Goal: Information Seeking & Learning: Find specific fact

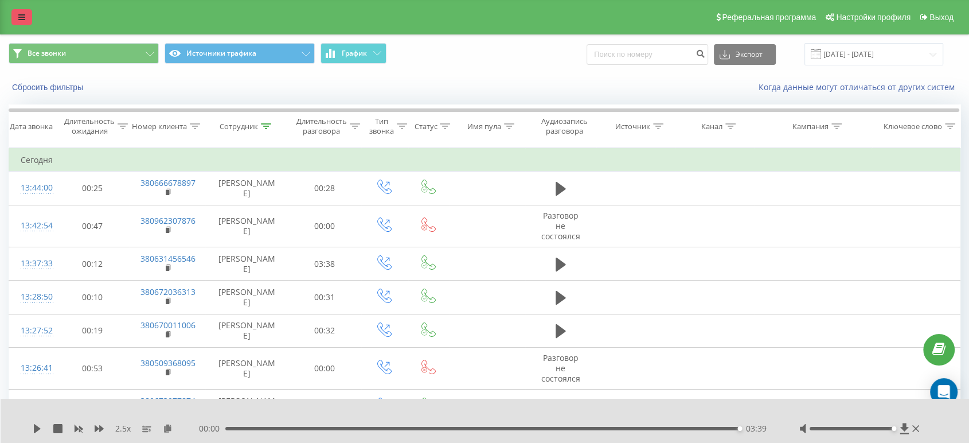
click at [24, 17] on icon at bounding box center [21, 17] width 7 height 8
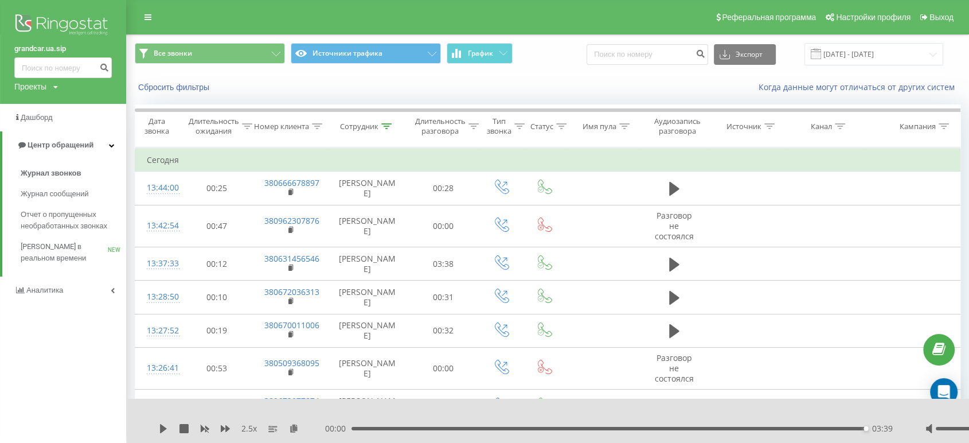
drag, startPoint x: 45, startPoint y: 22, endPoint x: 86, endPoint y: 41, distance: 45.2
click at [45, 22] on img at bounding box center [62, 25] width 97 height 29
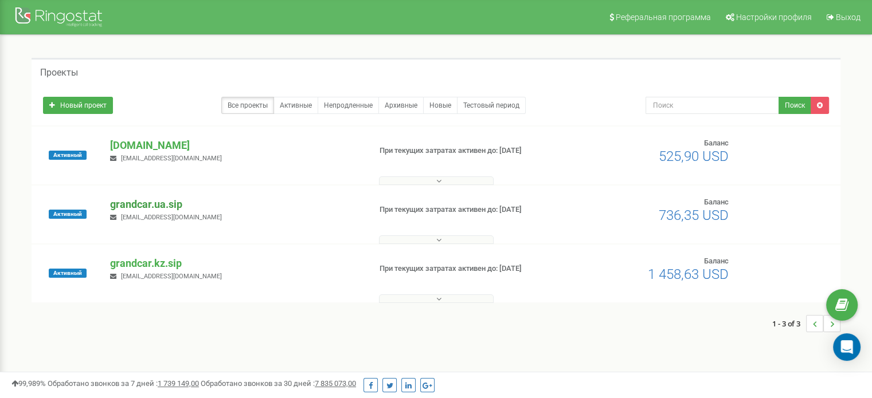
click at [140, 205] on p "grandcar.ua.sip" at bounding box center [235, 204] width 251 height 15
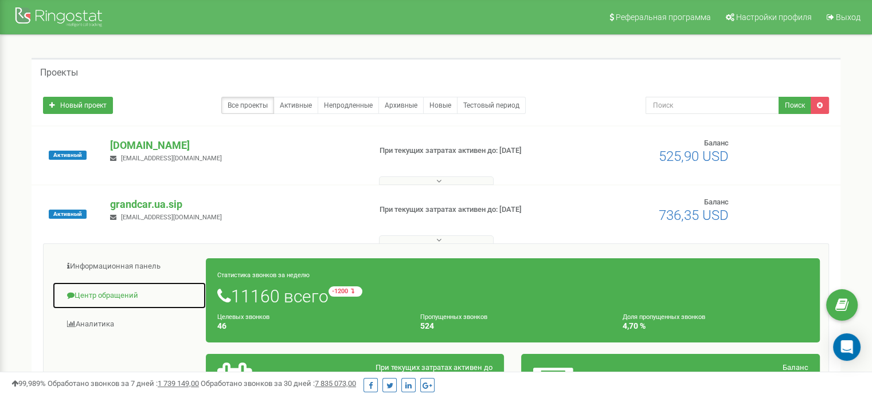
click at [101, 295] on link "Центр обращений" at bounding box center [129, 296] width 154 height 28
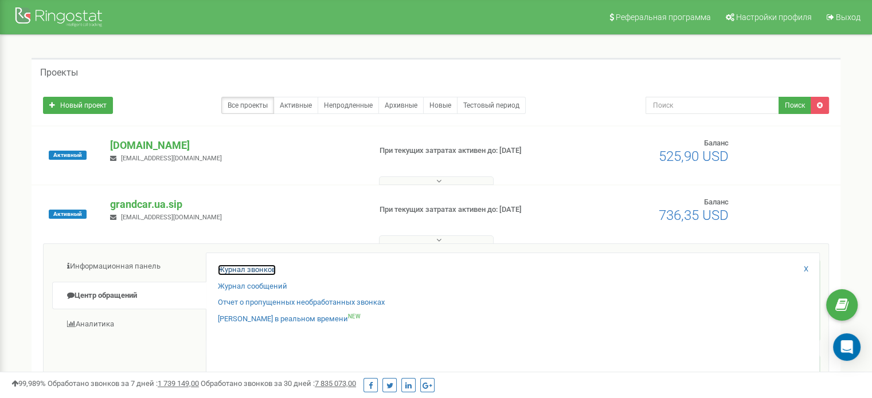
click at [247, 273] on link "Журнал звонков" at bounding box center [247, 270] width 58 height 11
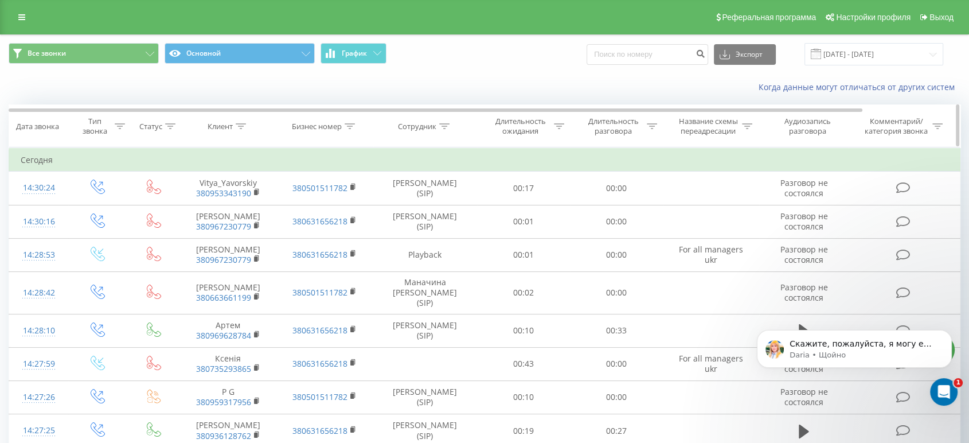
click at [453, 125] on div "Сотрудник" at bounding box center [425, 127] width 104 height 10
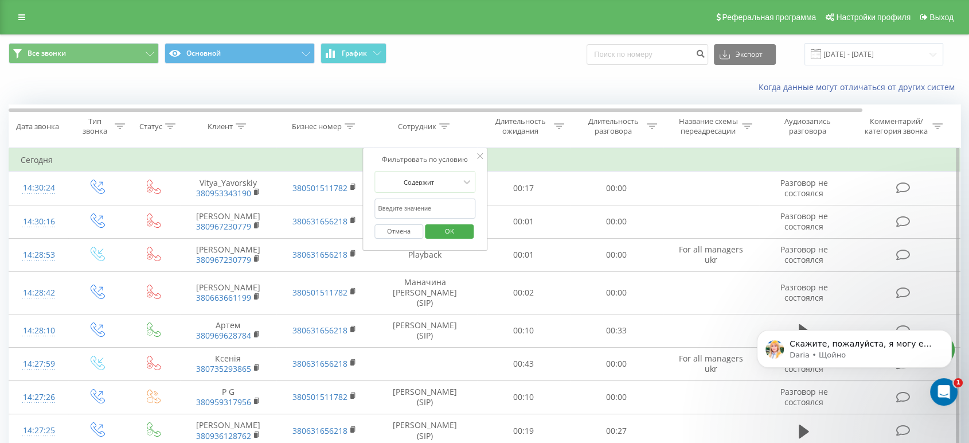
click at [427, 202] on input "text" at bounding box center [424, 208] width 101 height 20
type input "Морозюк"
click at [455, 229] on span "OK" at bounding box center [449, 231] width 32 height 18
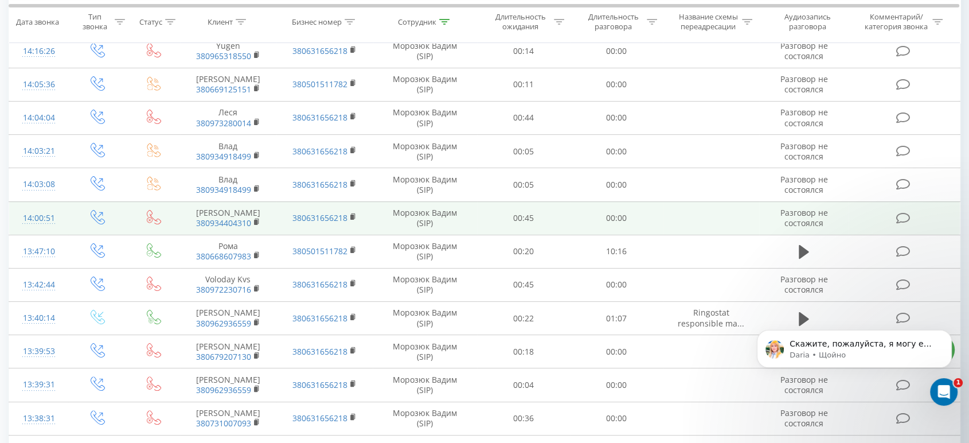
scroll to position [191, 0]
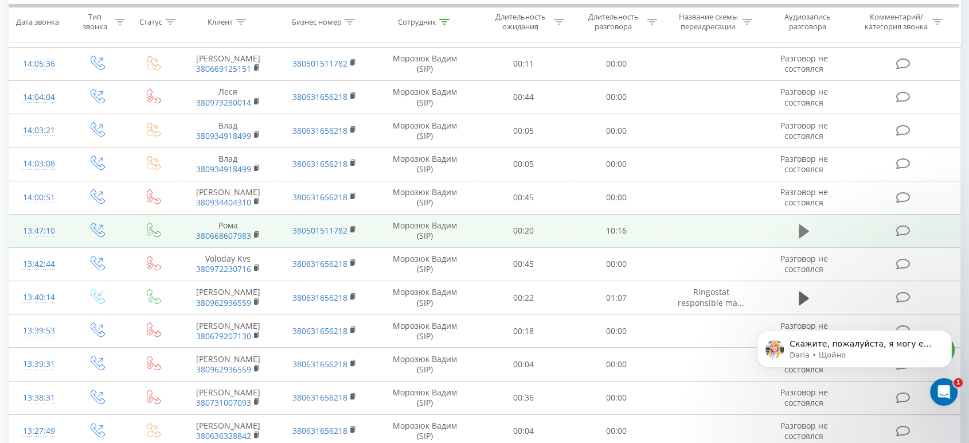
click at [803, 232] on icon at bounding box center [804, 231] width 10 height 14
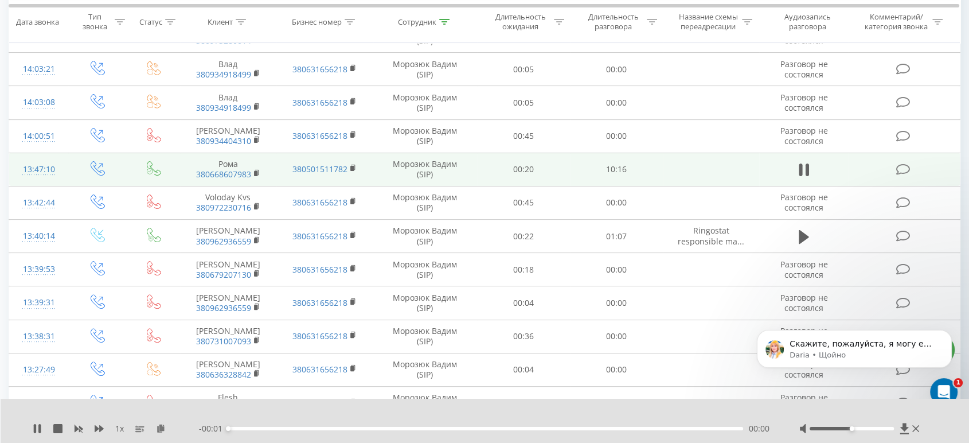
scroll to position [318, 0]
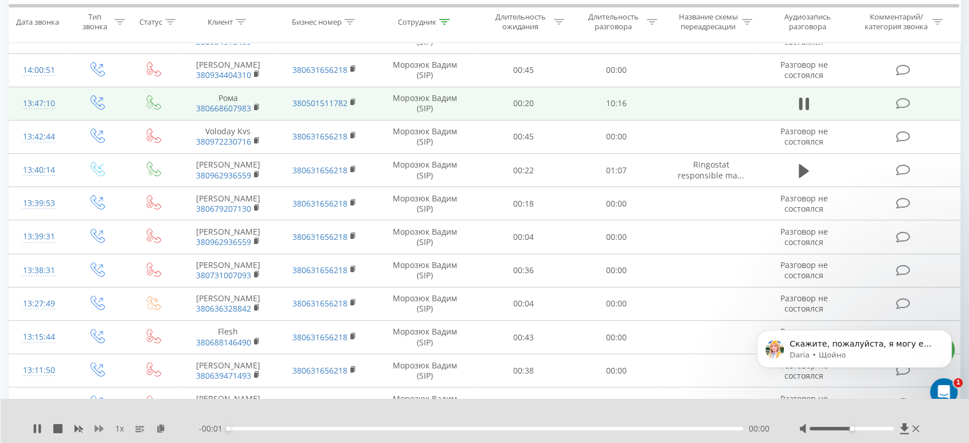
click at [100, 398] on icon at bounding box center [99, 428] width 9 height 7
drag, startPoint x: 850, startPoint y: 426, endPoint x: 889, endPoint y: 423, distance: 39.7
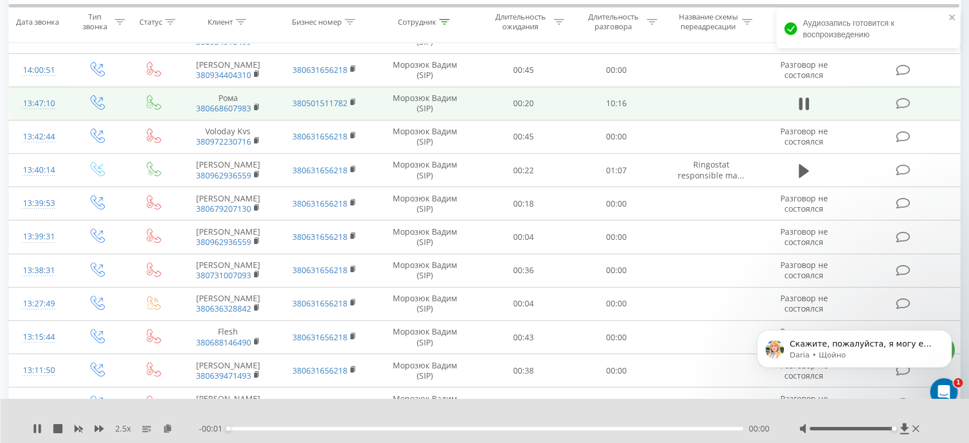
click at [871, 398] on div at bounding box center [860, 428] width 123 height 11
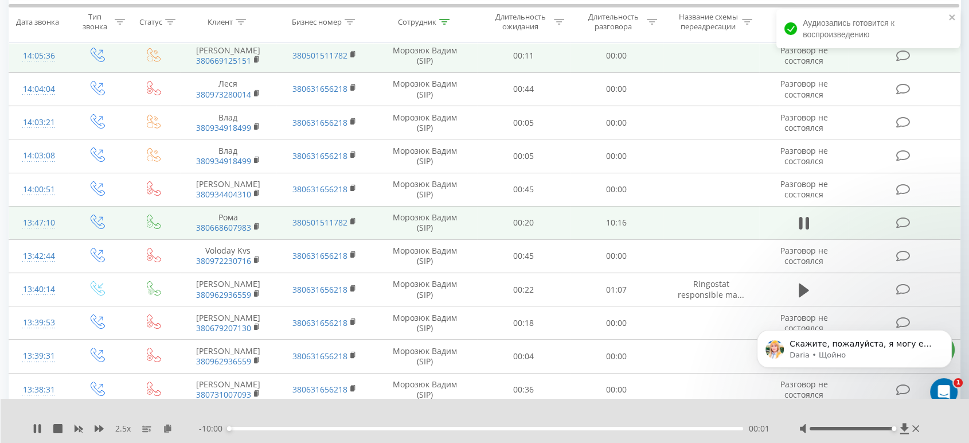
scroll to position [64, 0]
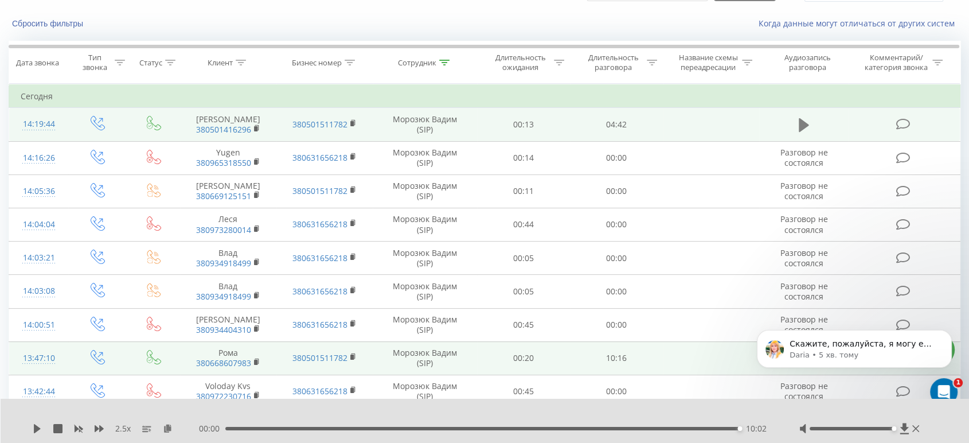
click at [803, 123] on icon at bounding box center [804, 125] width 10 height 14
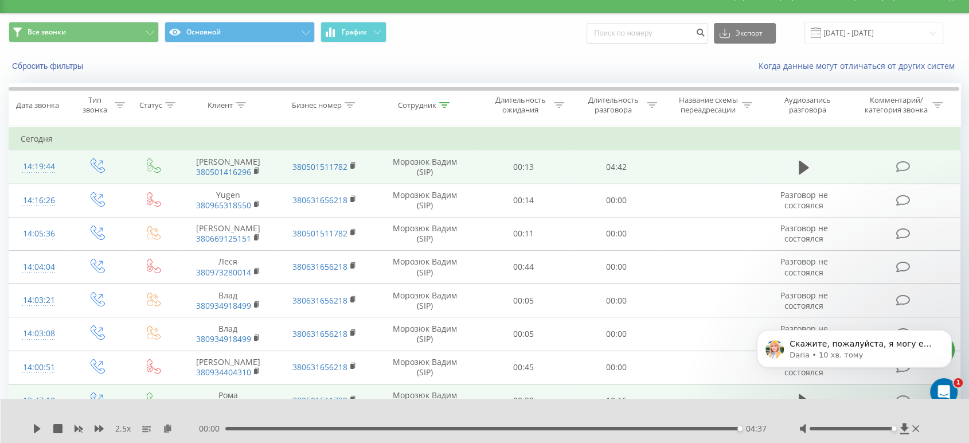
scroll to position [0, 0]
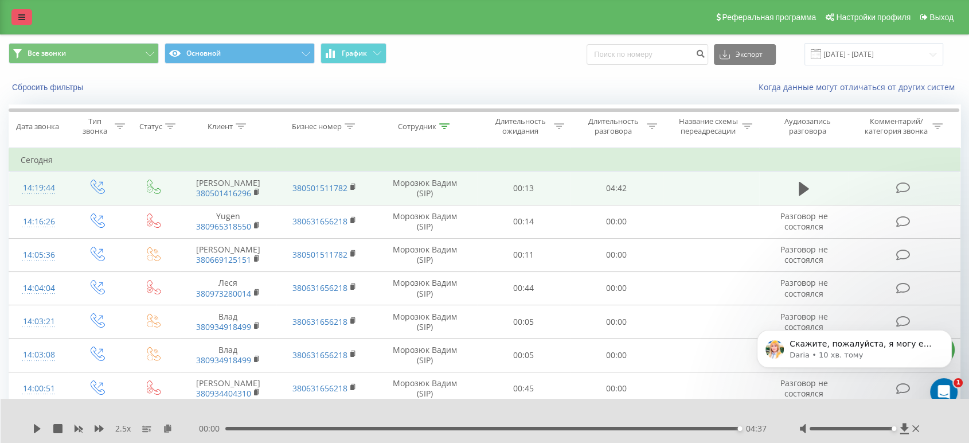
click at [17, 18] on link at bounding box center [21, 17] width 21 height 16
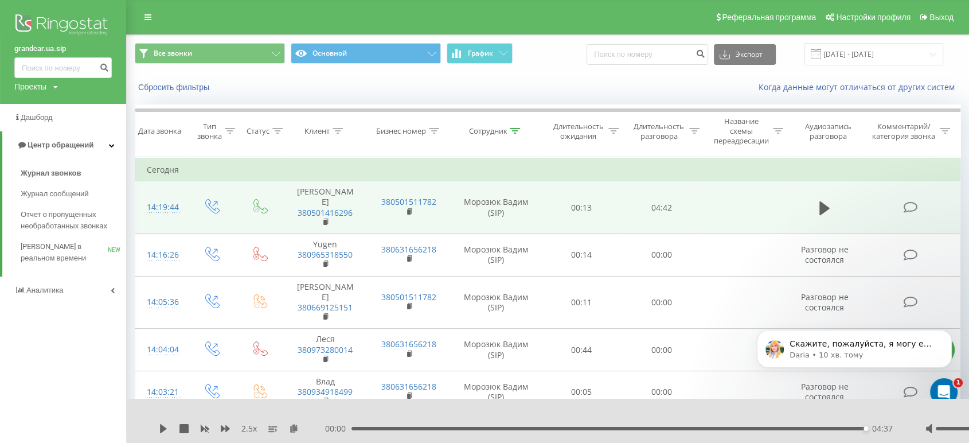
click at [48, 26] on img at bounding box center [62, 25] width 97 height 29
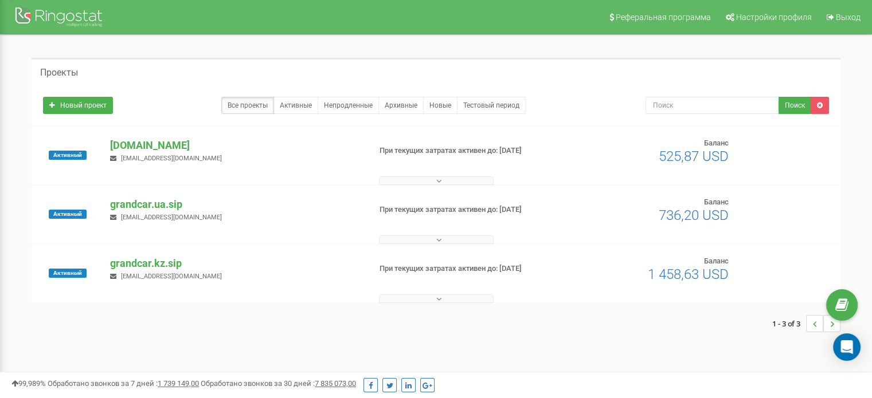
click at [154, 262] on p "grandcar.kz.sip" at bounding box center [235, 263] width 251 height 15
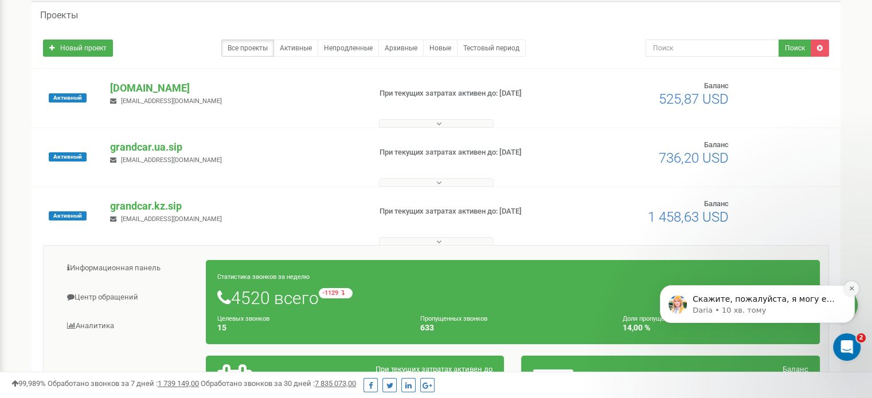
click at [850, 291] on icon "Dismiss notification" at bounding box center [851, 288] width 6 height 6
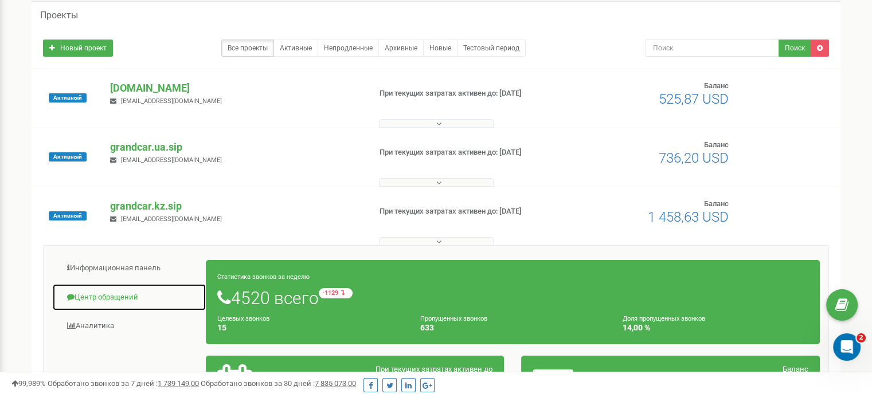
click at [105, 296] on link "Центр обращений" at bounding box center [129, 298] width 154 height 28
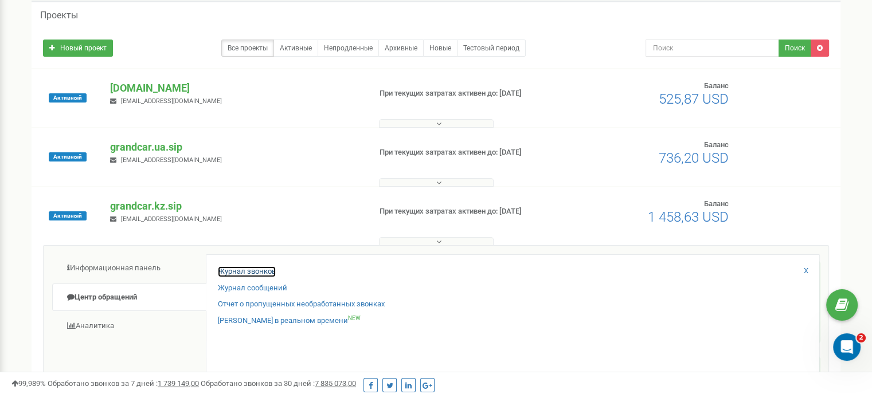
click at [232, 267] on link "Журнал звонков" at bounding box center [247, 272] width 58 height 11
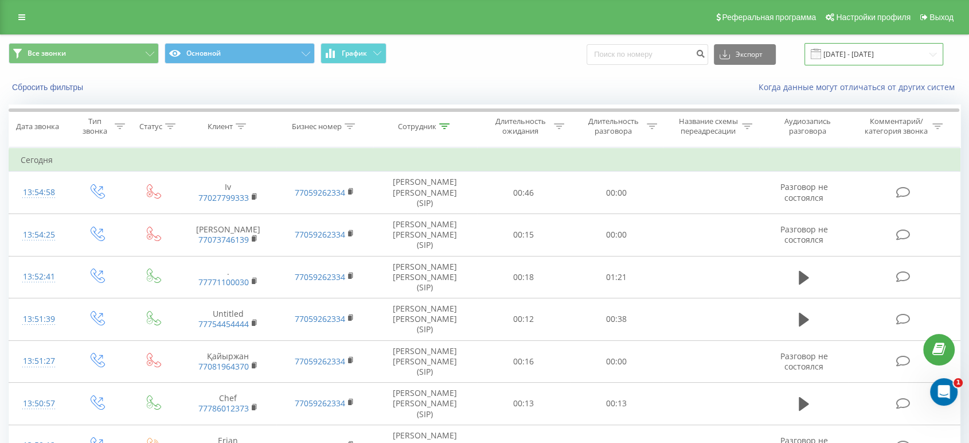
click at [852, 60] on input "[DATE] - [DATE]" at bounding box center [873, 54] width 139 height 22
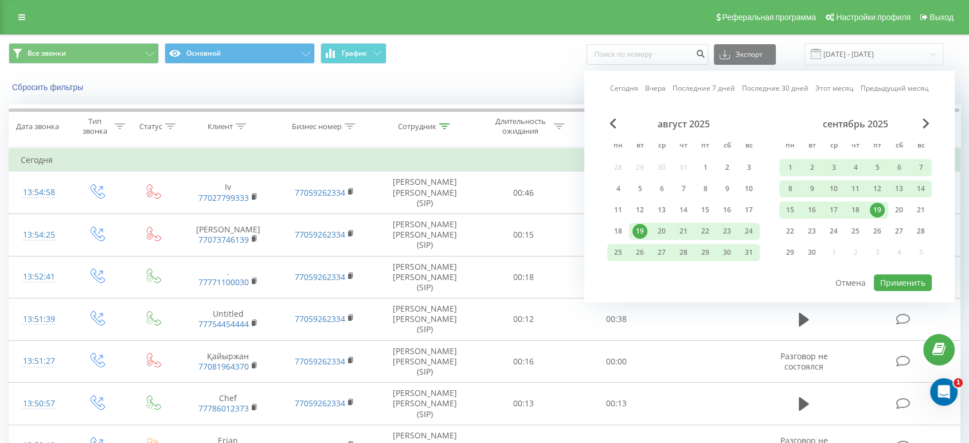
click at [873, 206] on div "19" at bounding box center [877, 209] width 15 height 15
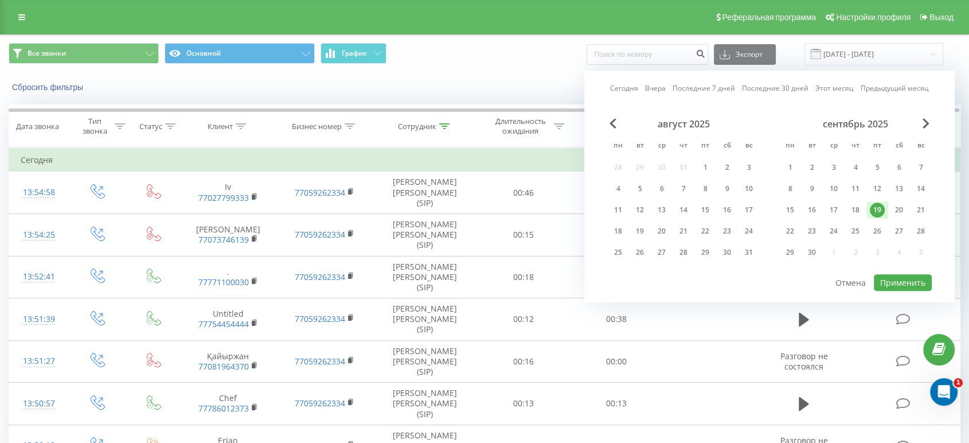
click at [873, 206] on div "19" at bounding box center [877, 209] width 15 height 15
click at [907, 279] on button "Применить" at bounding box center [903, 282] width 58 height 17
type input "19.09.2025 - 19.09.2025"
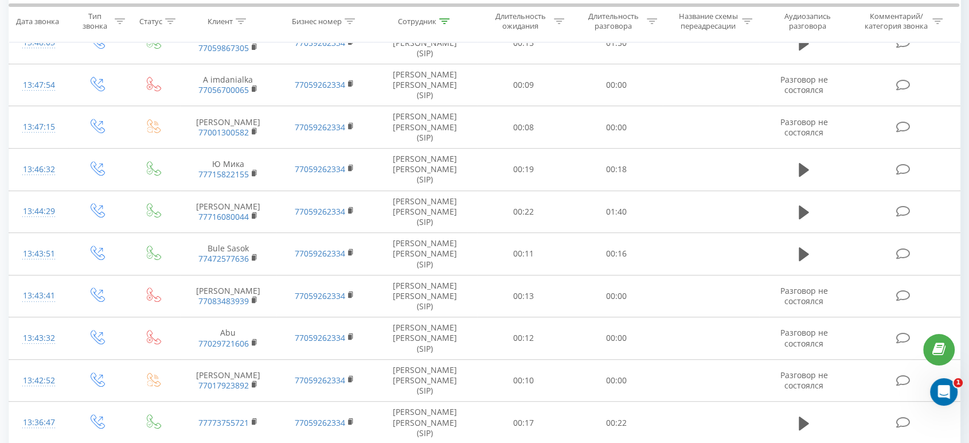
scroll to position [621, 0]
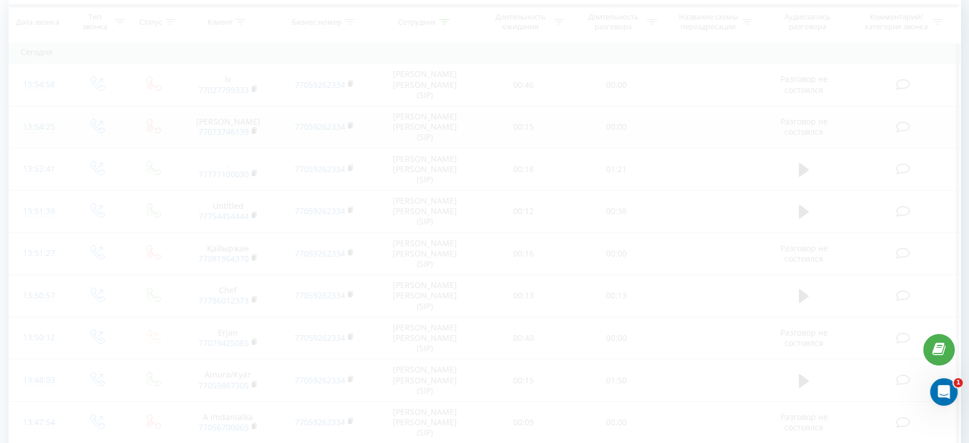
scroll to position [5, 0]
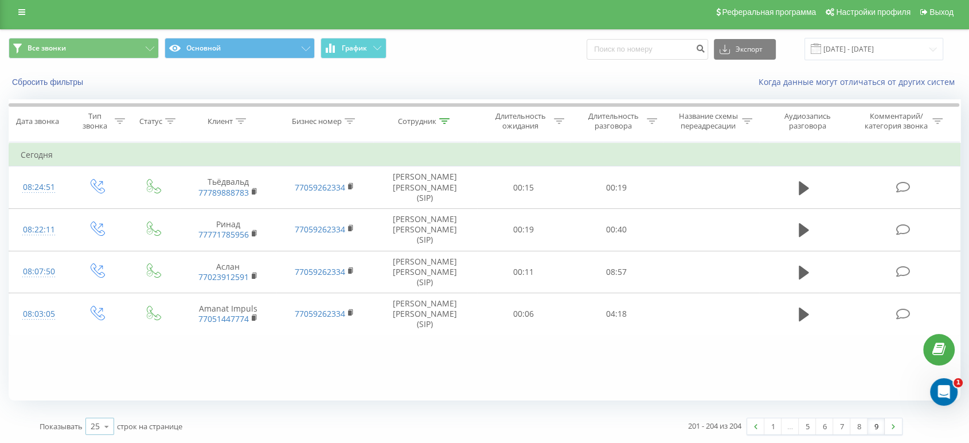
click at [110, 429] on icon at bounding box center [106, 426] width 17 height 22
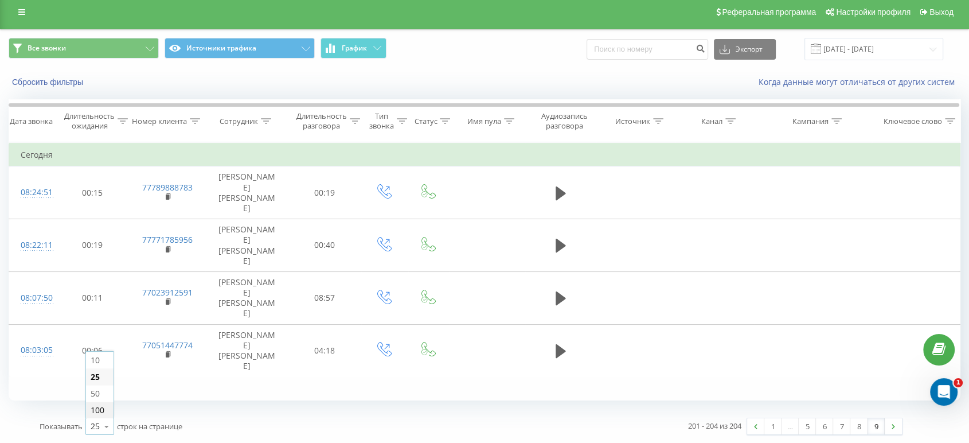
click at [107, 406] on div "100" at bounding box center [100, 409] width 28 height 17
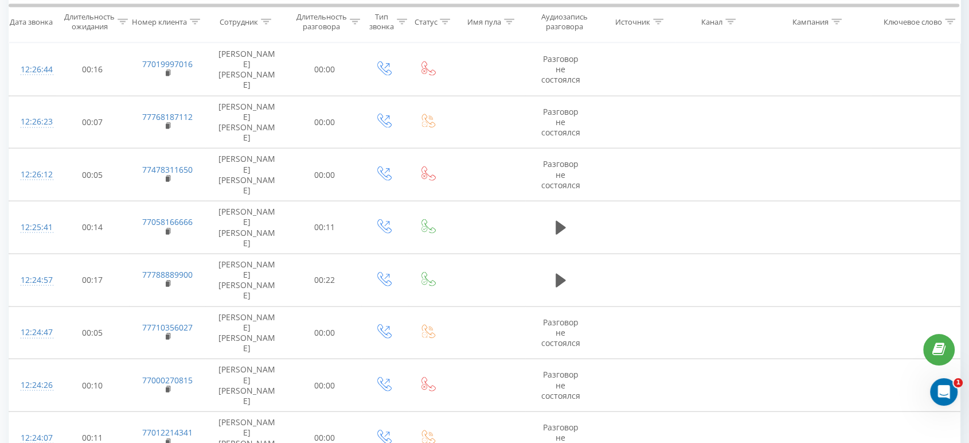
scroll to position [3101, 0]
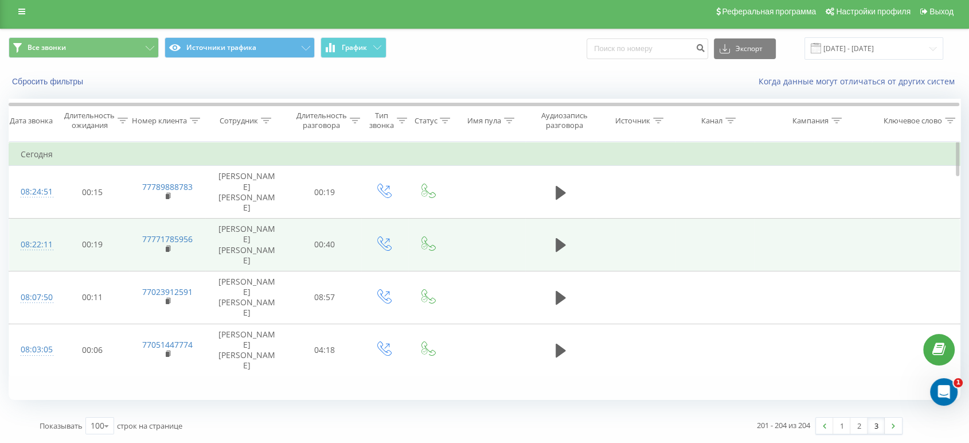
scroll to position [5, 0]
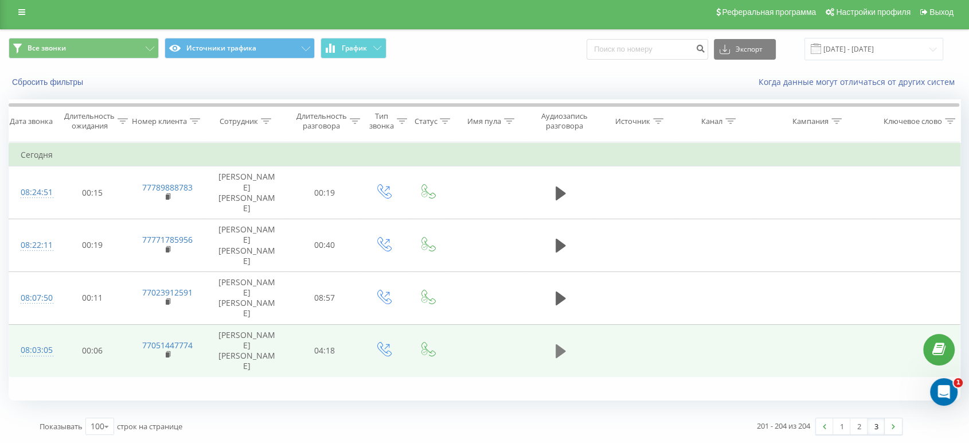
click at [562, 344] on icon at bounding box center [561, 351] width 10 height 14
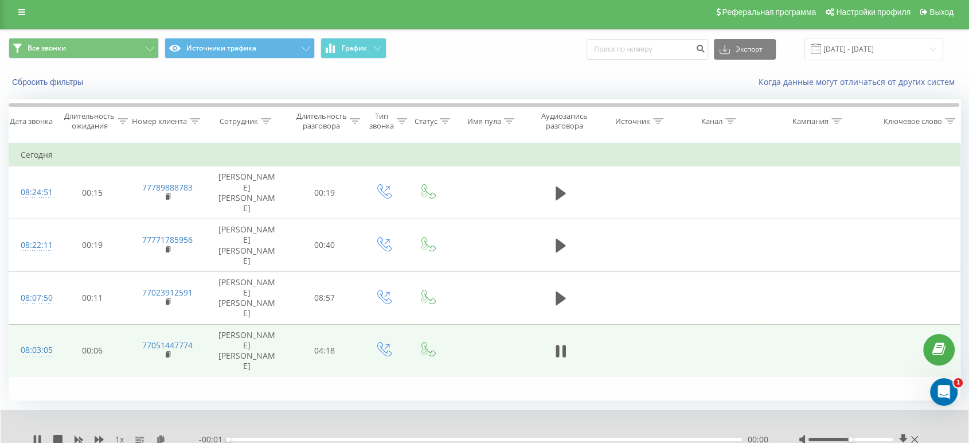
click at [104, 440] on div "1 x" at bounding box center [116, 438] width 166 height 11
click at [101, 439] on icon at bounding box center [99, 439] width 9 height 7
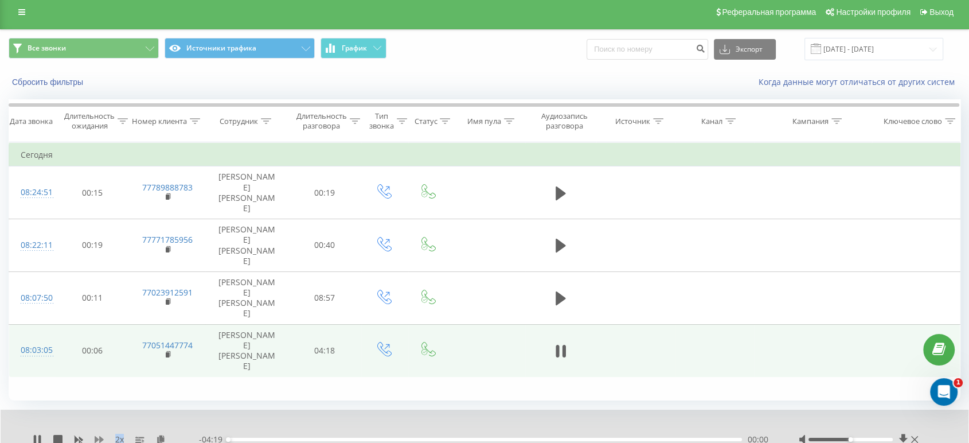
click at [101, 439] on icon at bounding box center [99, 439] width 9 height 7
drag, startPoint x: 851, startPoint y: 438, endPoint x: 896, endPoint y: 440, distance: 45.3
click at [896, 440] on div at bounding box center [860, 438] width 122 height 11
click at [877, 41] on input "19.09.2025 - 19.09.2025" at bounding box center [873, 49] width 139 height 22
click at [33, 439] on icon at bounding box center [37, 439] width 9 height 9
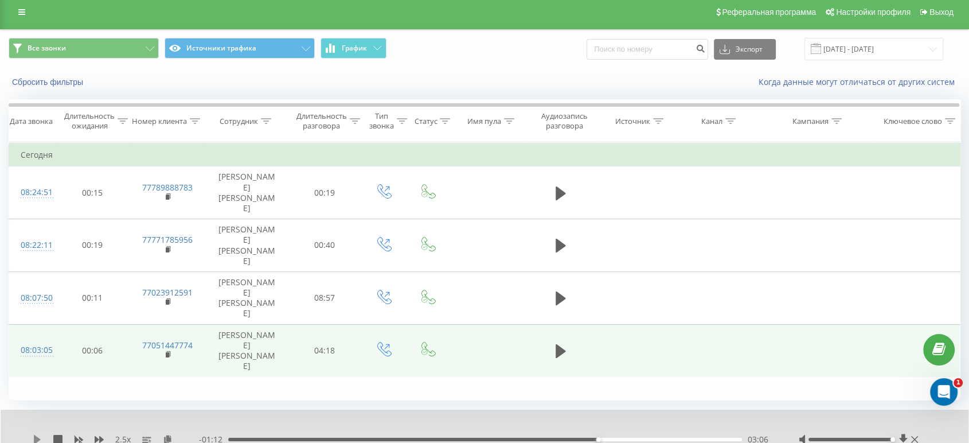
click at [33, 436] on icon at bounding box center [37, 439] width 9 height 9
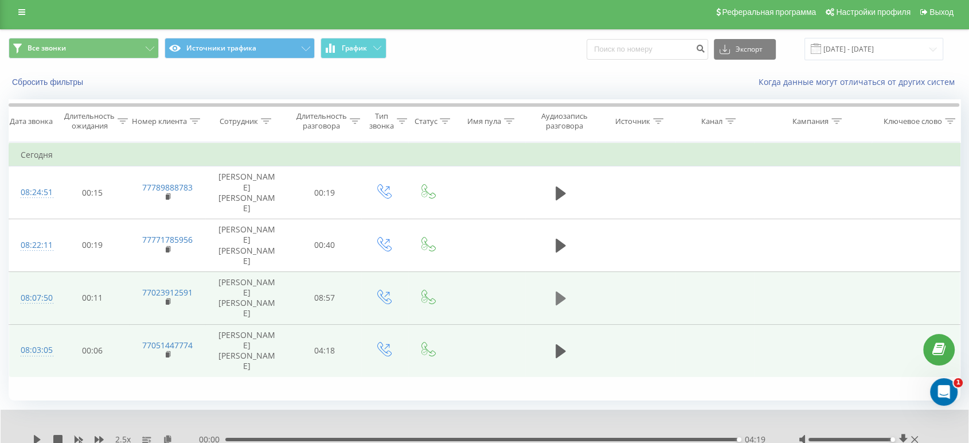
click at [562, 291] on icon at bounding box center [561, 298] width 10 height 14
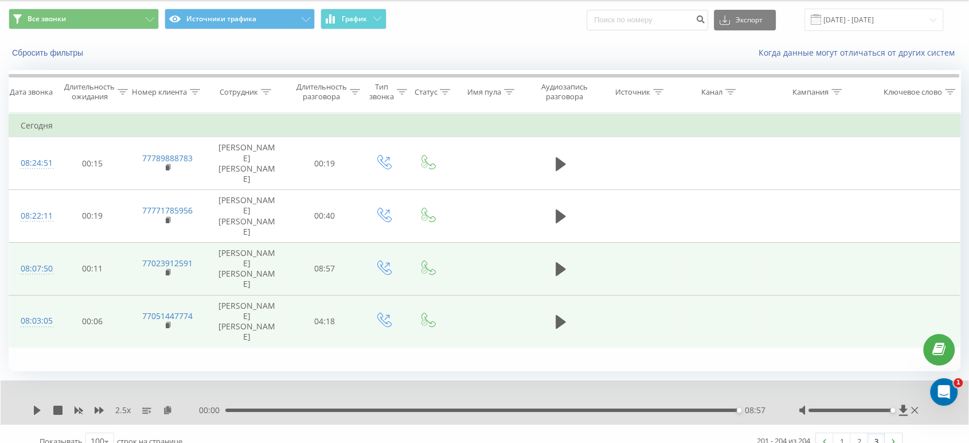
scroll to position [49, 0]
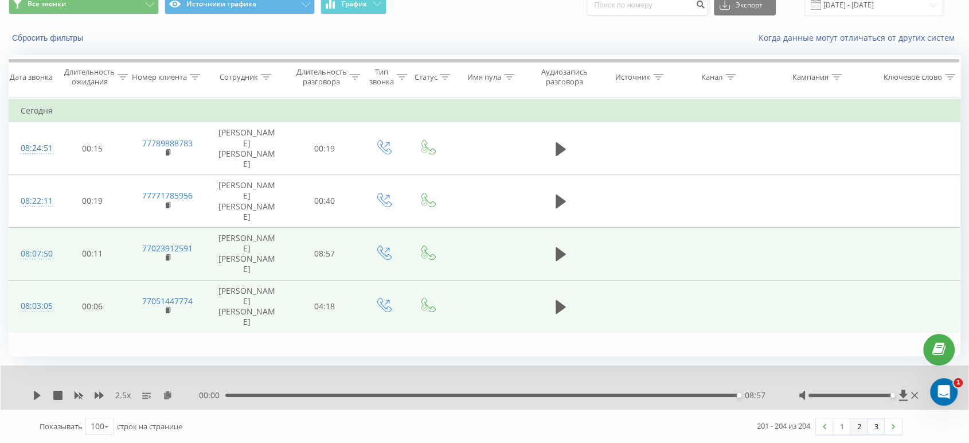
click at [859, 425] on link "2" at bounding box center [858, 426] width 17 height 16
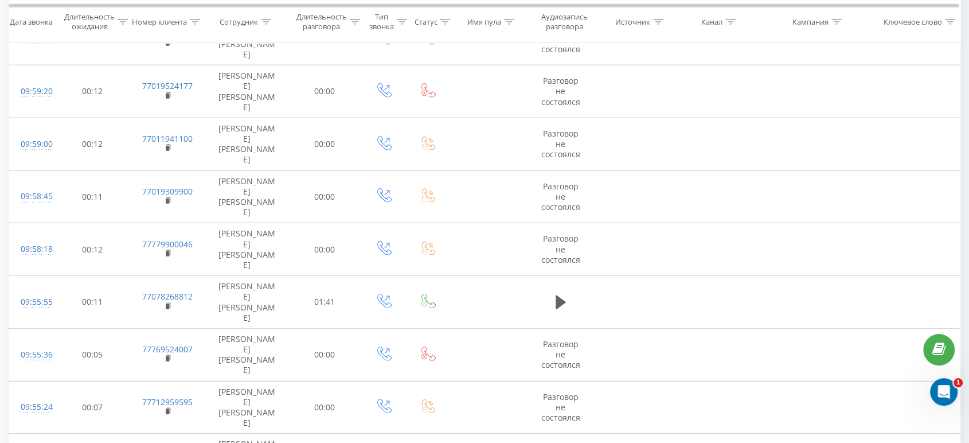
scroll to position [3145, 0]
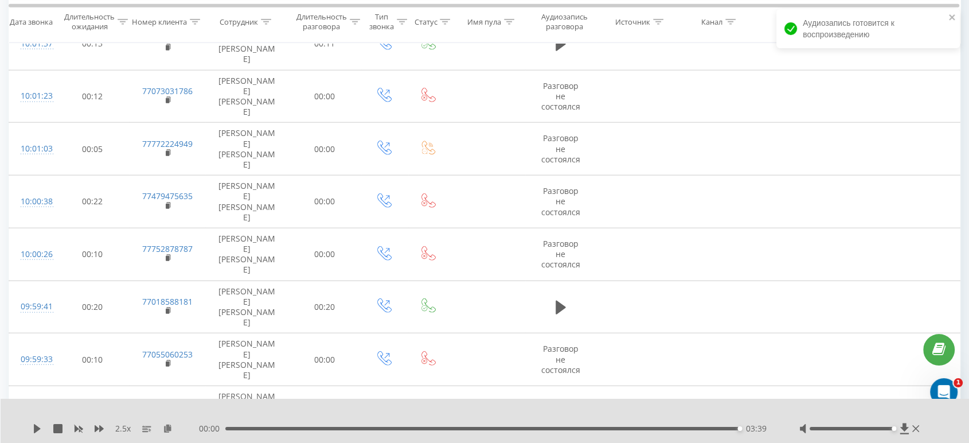
scroll to position [2763, 0]
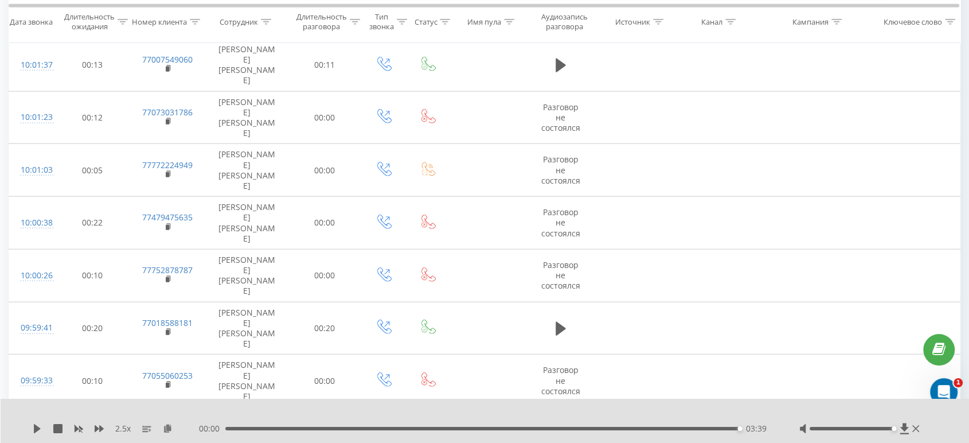
click at [349, 425] on div "- 05:42 02:41 02:41" at bounding box center [485, 428] width 572 height 11
click at [349, 427] on div "01:58" at bounding box center [485, 428] width 515 height 3
click at [99, 427] on icon at bounding box center [99, 428] width 9 height 7
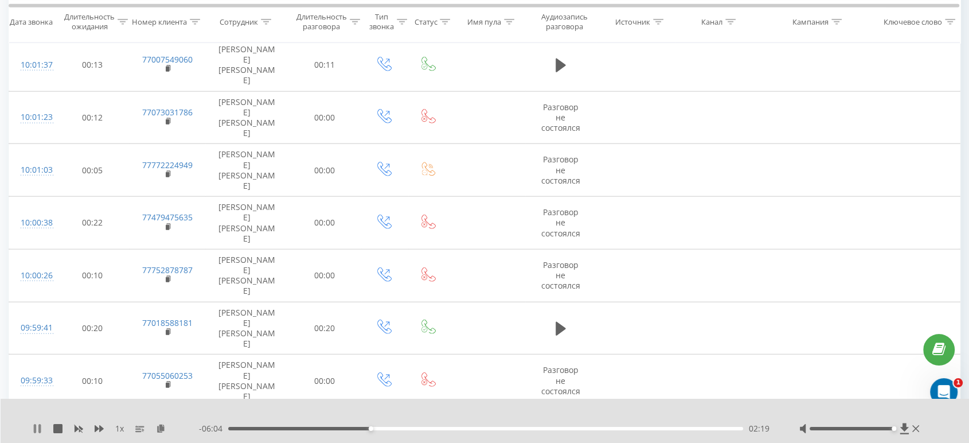
click at [35, 429] on icon at bounding box center [35, 428] width 2 height 9
click at [36, 424] on icon at bounding box center [37, 428] width 9 height 9
click at [103, 426] on icon at bounding box center [99, 428] width 9 height 9
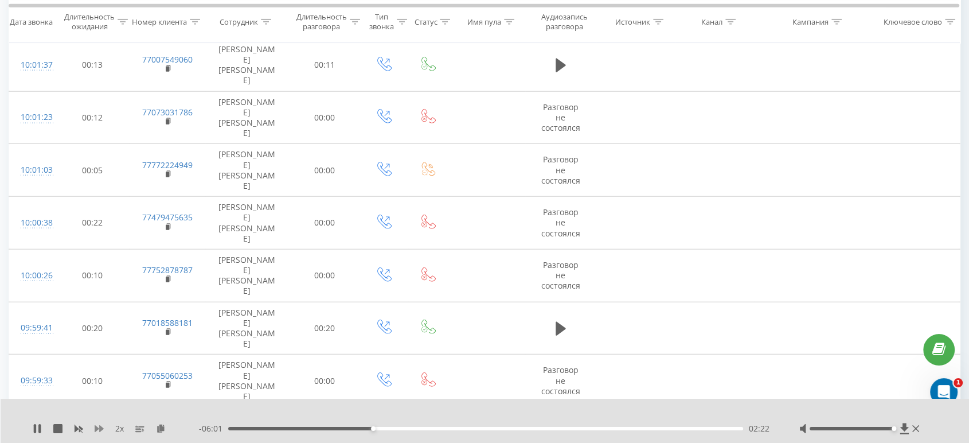
click at [103, 426] on icon at bounding box center [99, 428] width 9 height 9
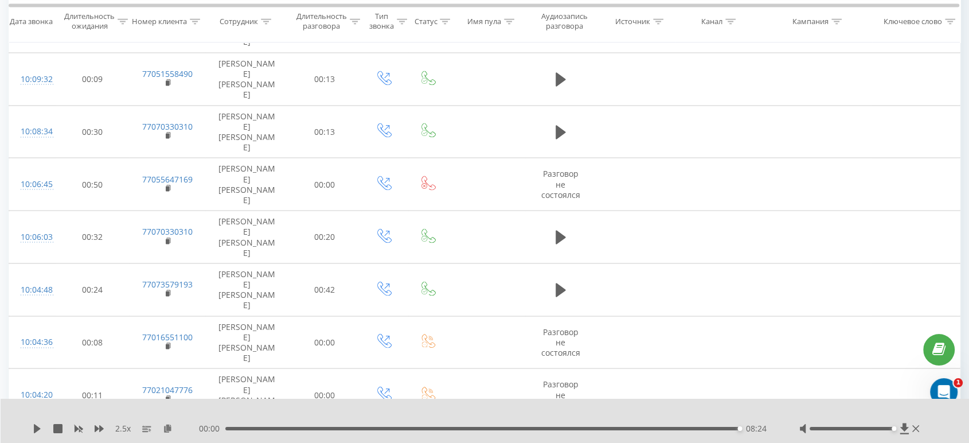
scroll to position [2062, 0]
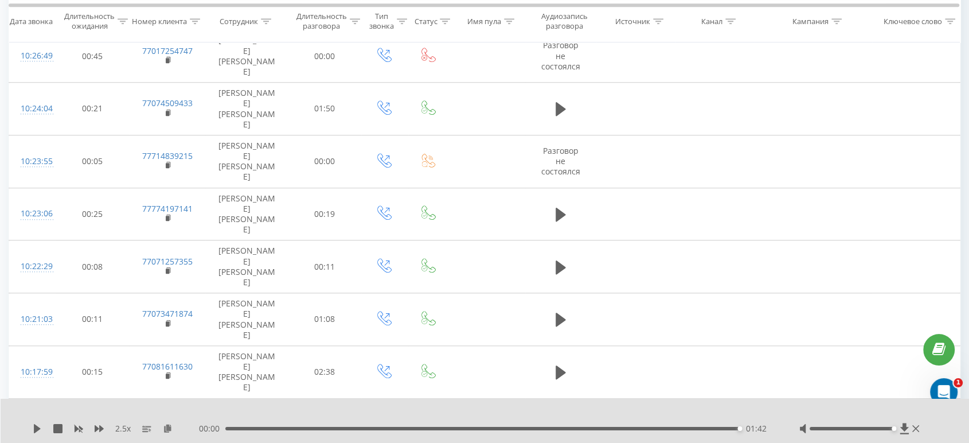
scroll to position [916, 0]
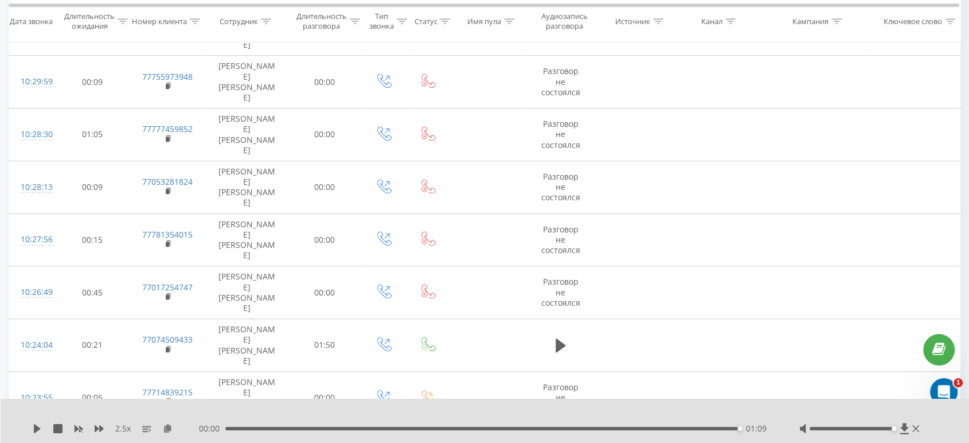
scroll to position [725, 0]
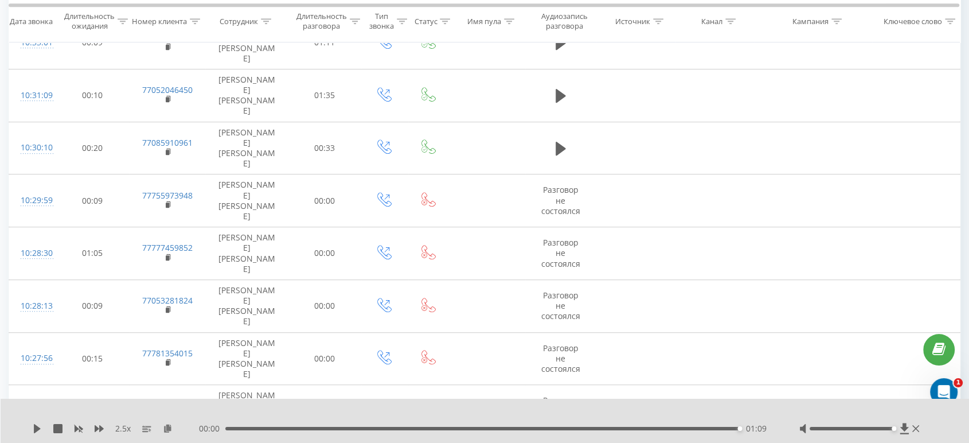
scroll to position [597, 0]
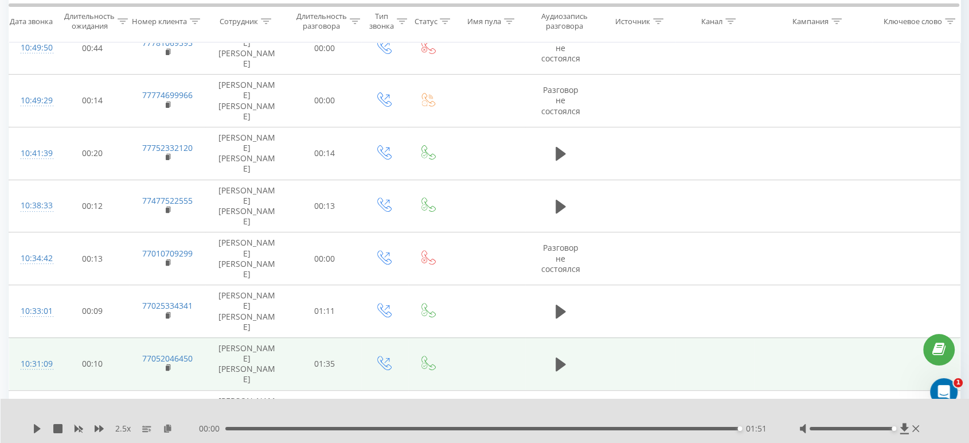
scroll to position [342, 0]
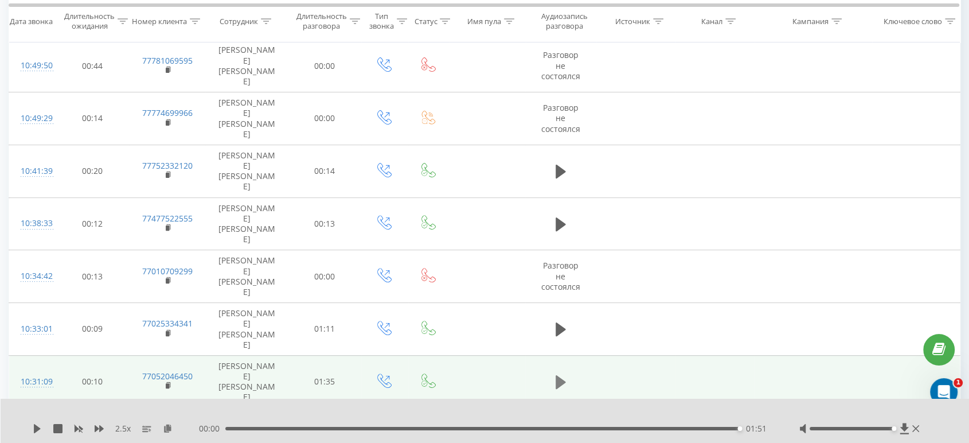
click at [564, 374] on icon at bounding box center [561, 382] width 10 height 16
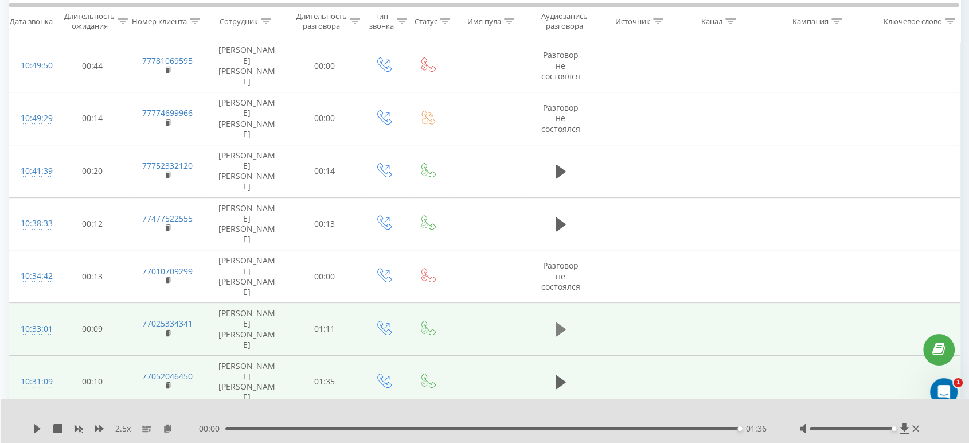
click at [560, 322] on icon at bounding box center [561, 329] width 10 height 14
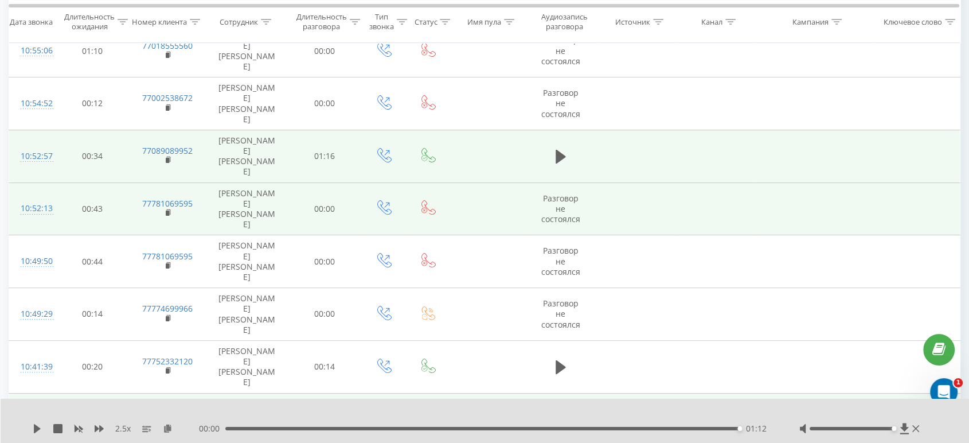
scroll to position [87, 0]
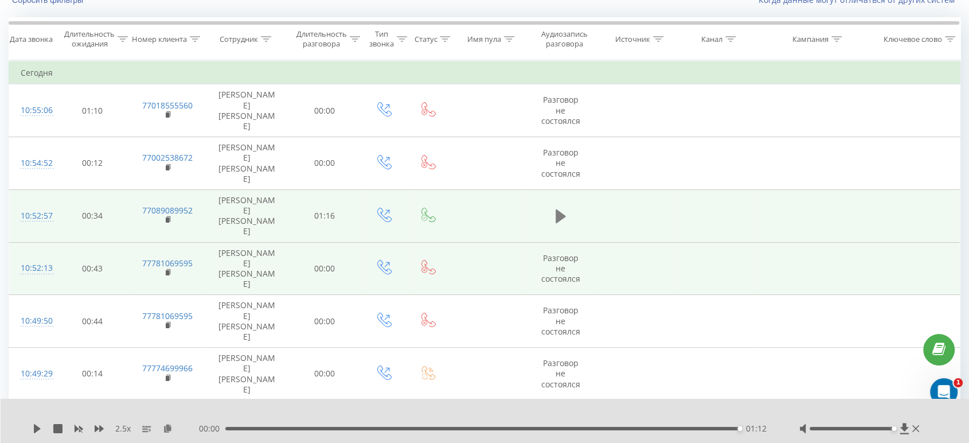
drag, startPoint x: 555, startPoint y: 166, endPoint x: 279, endPoint y: 5, distance: 319.6
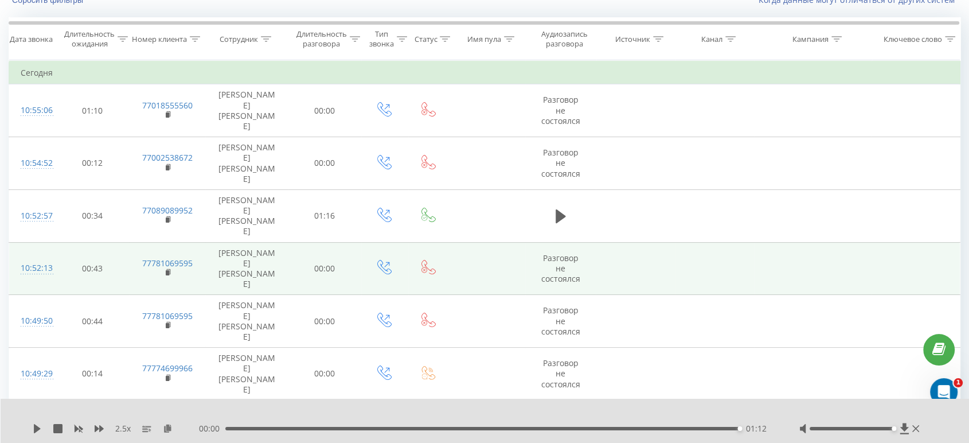
click at [556, 209] on icon at bounding box center [561, 216] width 10 height 14
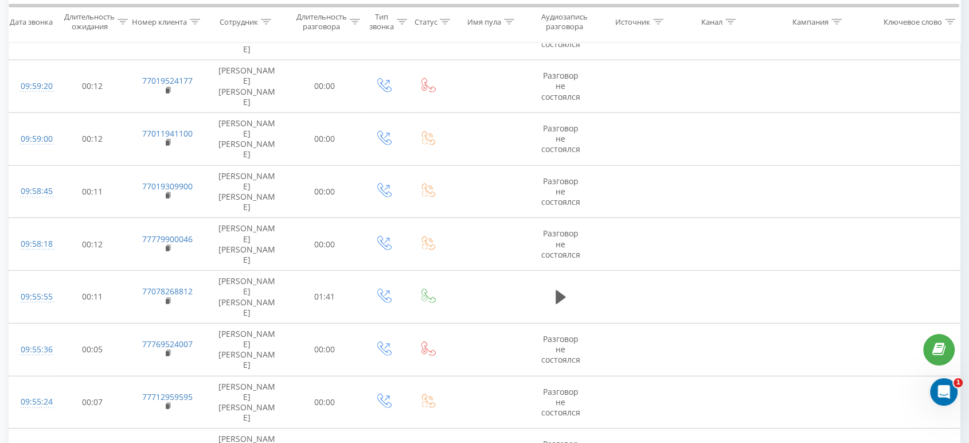
scroll to position [3145, 0]
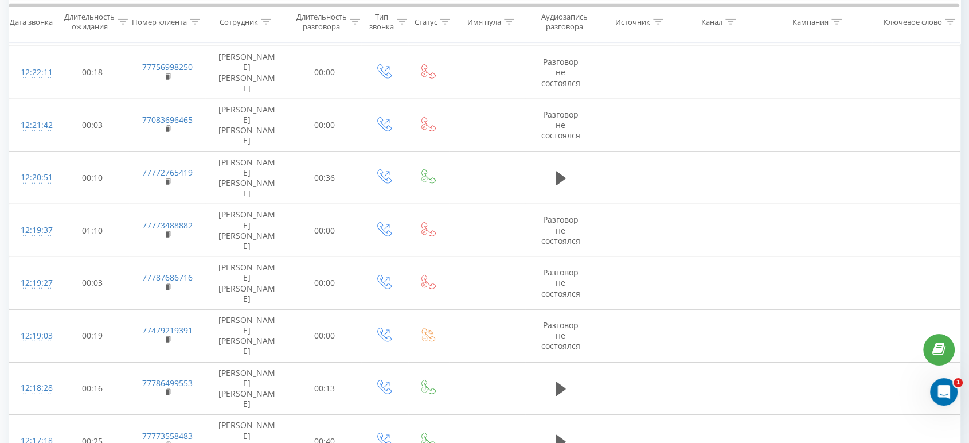
scroll to position [3145, 0]
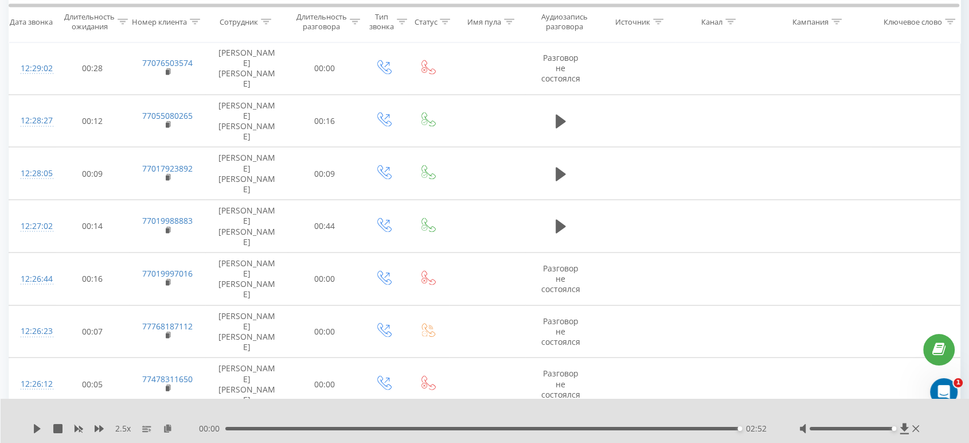
scroll to position [2317, 0]
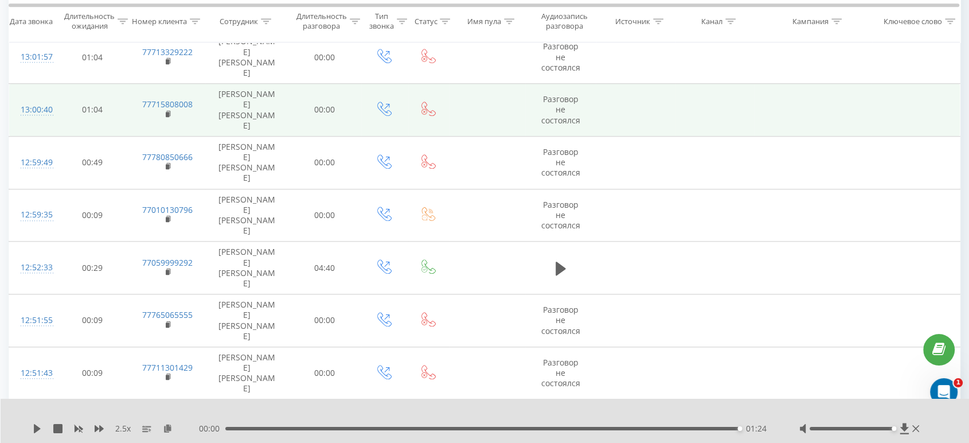
scroll to position [1170, 0]
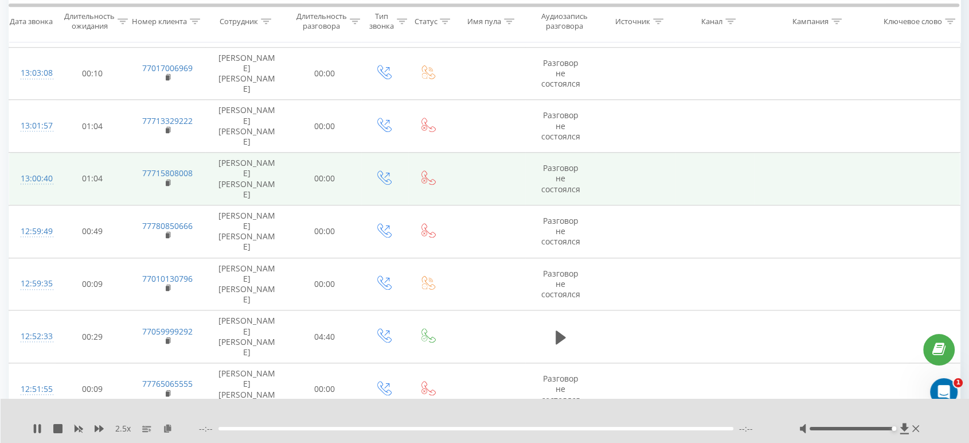
scroll to position [1043, 0]
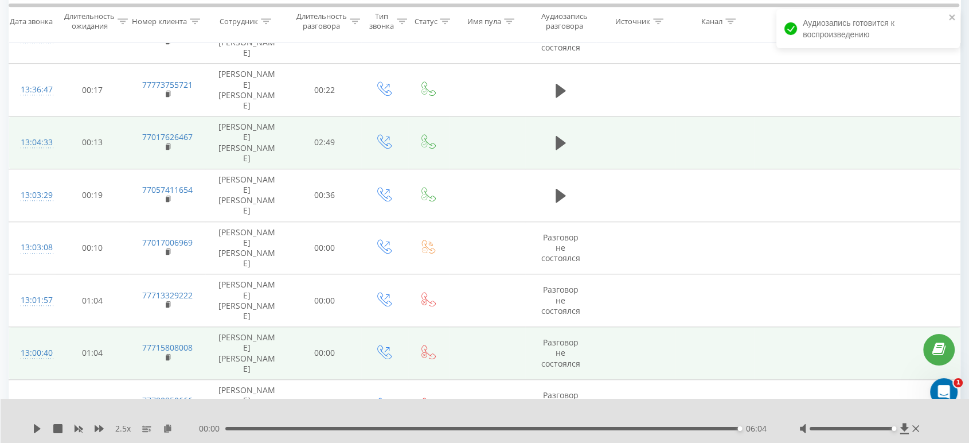
scroll to position [916, 0]
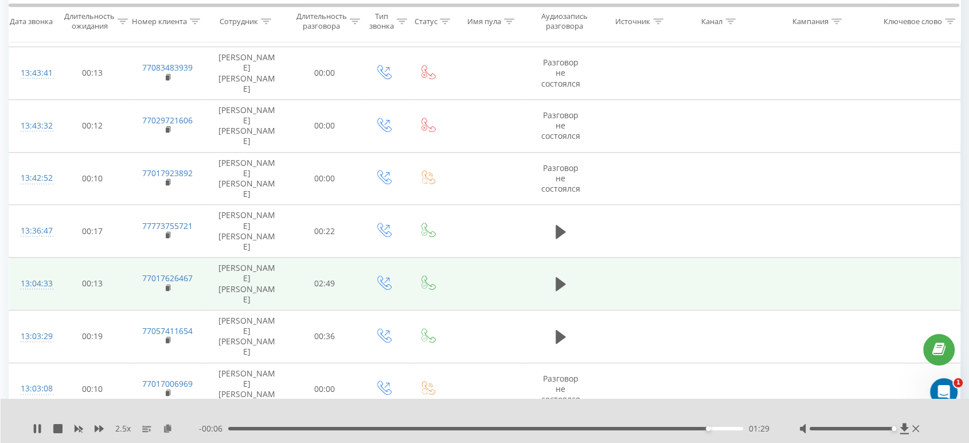
scroll to position [788, 0]
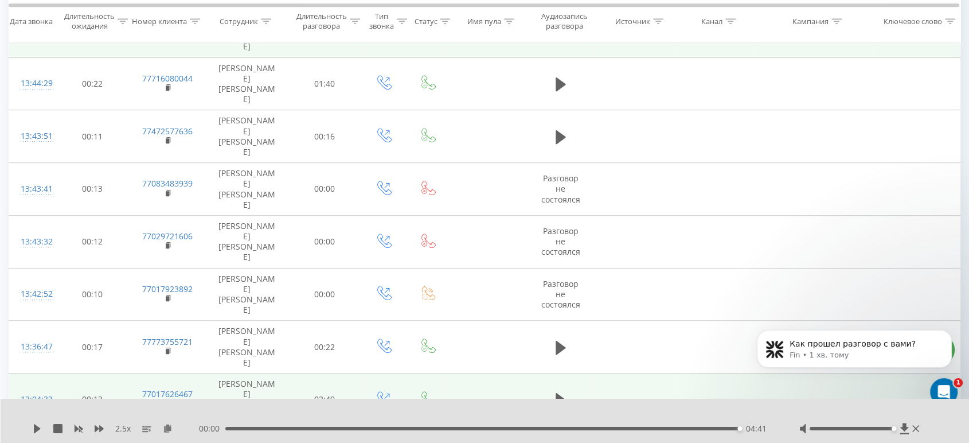
scroll to position [597, 0]
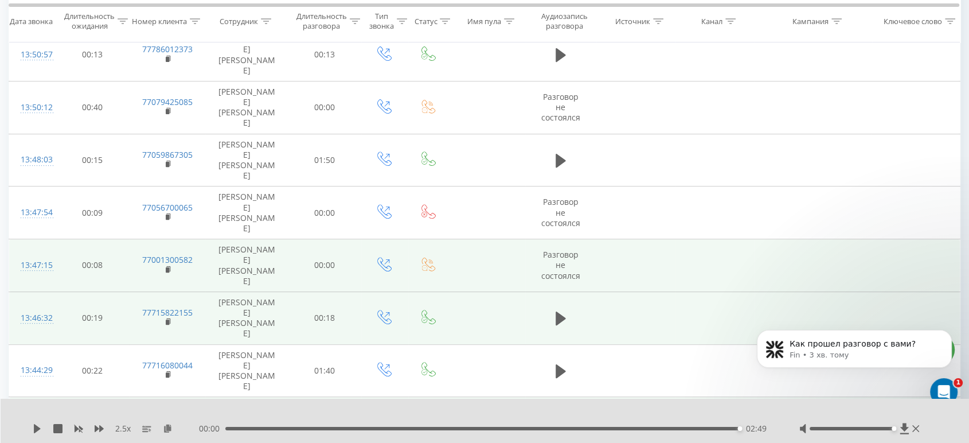
scroll to position [342, 0]
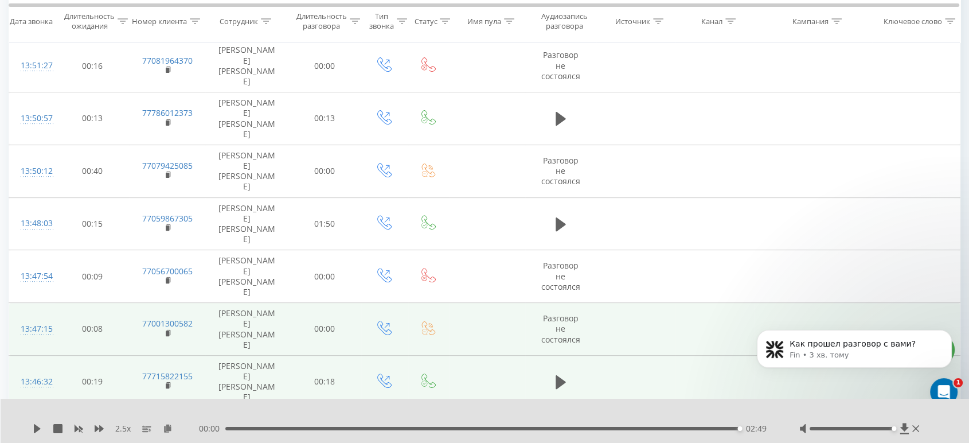
click at [557, 428] on icon at bounding box center [561, 435] width 10 height 14
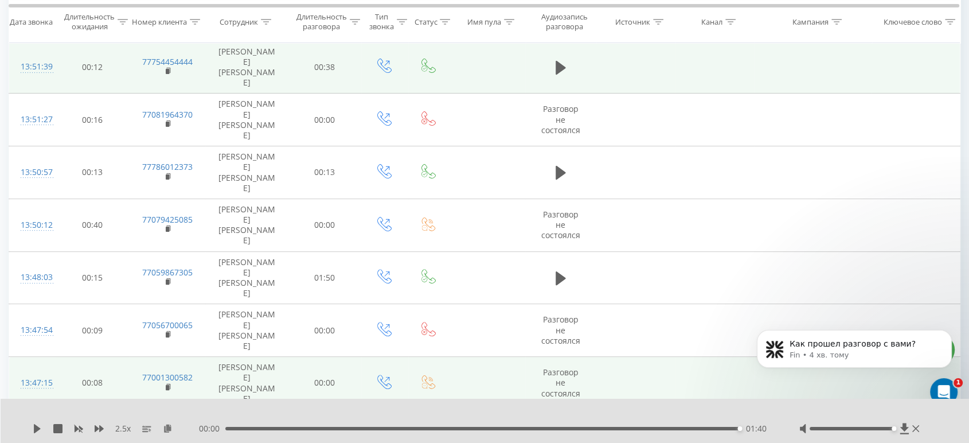
scroll to position [279, 0]
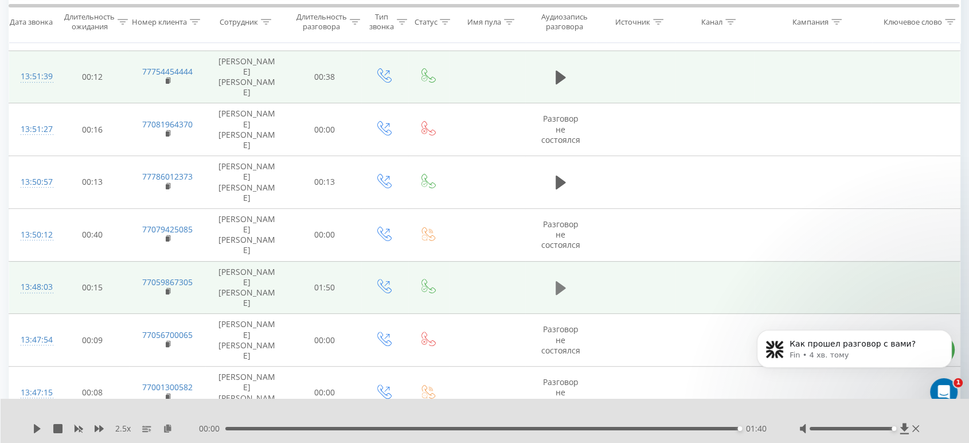
click at [562, 281] on icon at bounding box center [561, 288] width 10 height 14
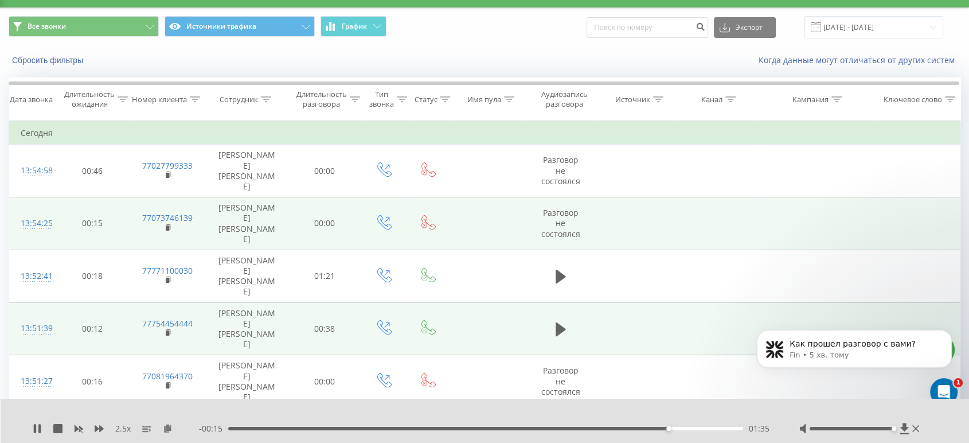
scroll to position [24, 0]
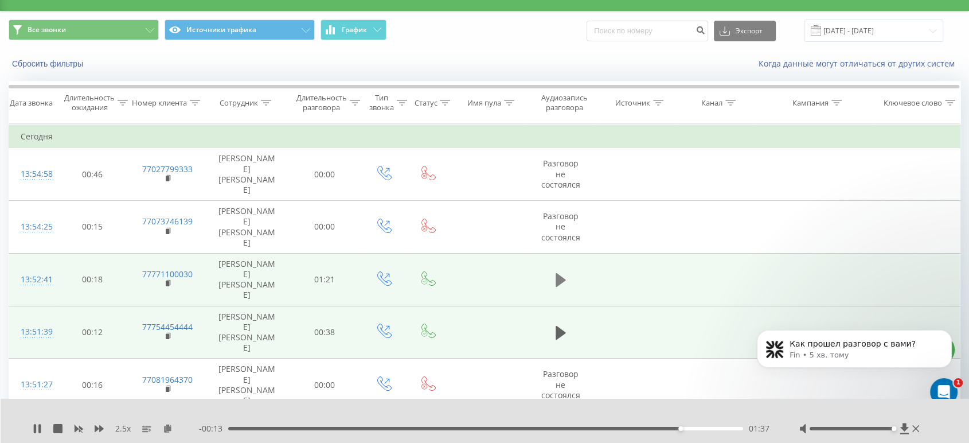
click at [556, 273] on icon at bounding box center [561, 280] width 10 height 14
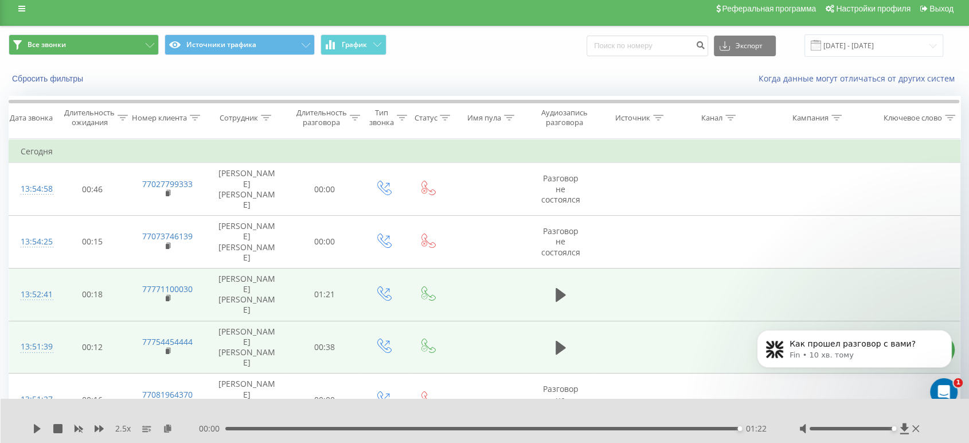
scroll to position [0, 0]
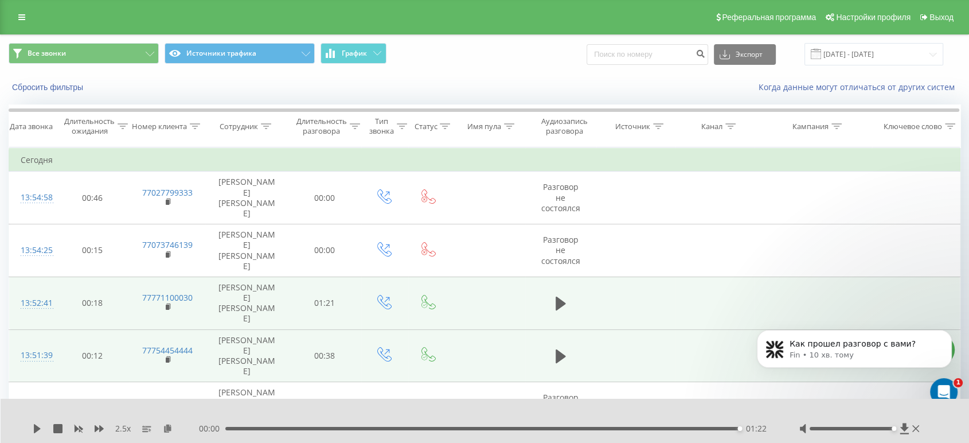
click at [24, 17] on icon at bounding box center [21, 17] width 7 height 8
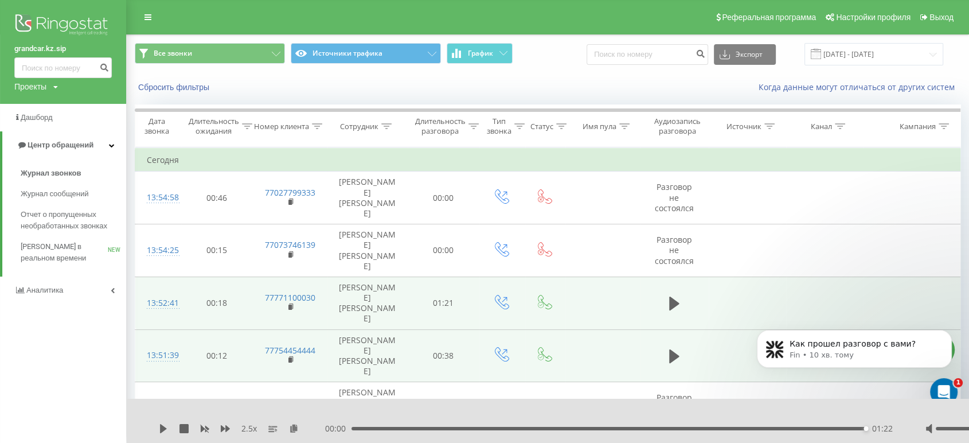
click at [35, 29] on img at bounding box center [62, 25] width 97 height 29
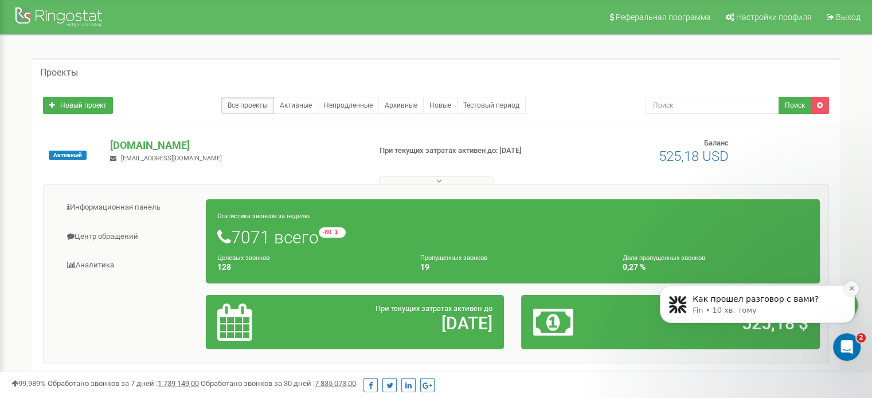
click at [849, 290] on icon "Dismiss notification" at bounding box center [851, 288] width 6 height 6
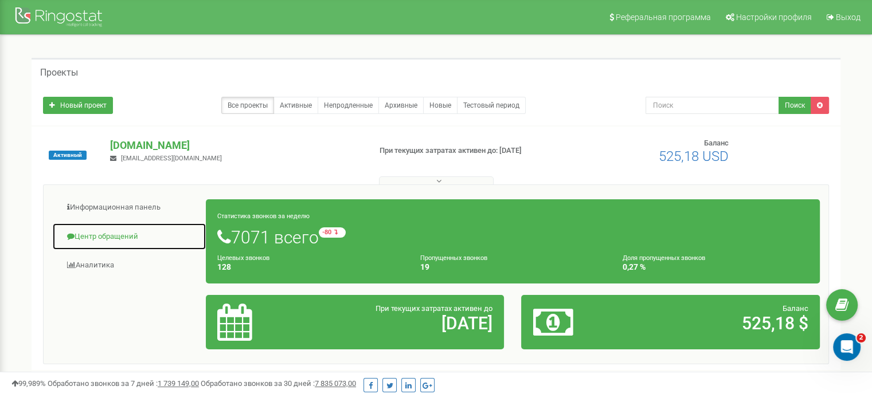
click at [139, 236] on link "Центр обращений" at bounding box center [129, 237] width 154 height 28
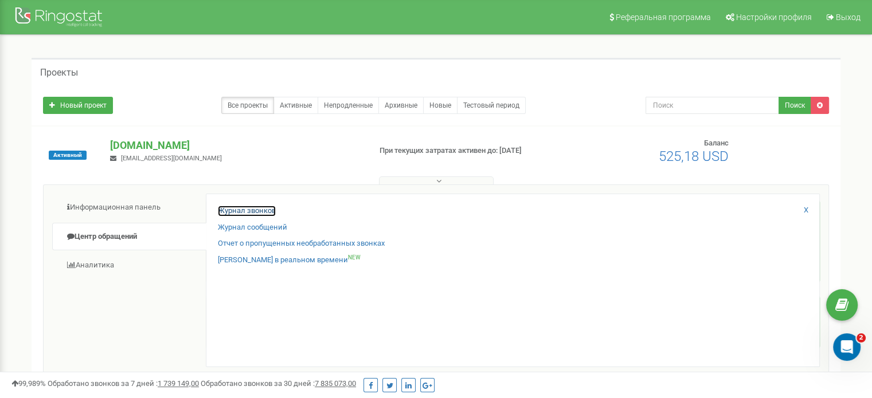
click at [241, 210] on link "Журнал звонков" at bounding box center [247, 211] width 58 height 11
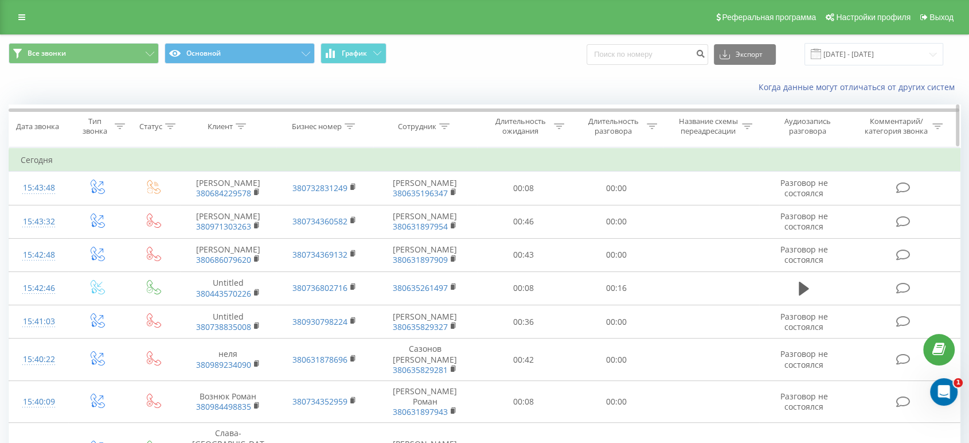
click at [443, 124] on icon at bounding box center [444, 126] width 10 height 6
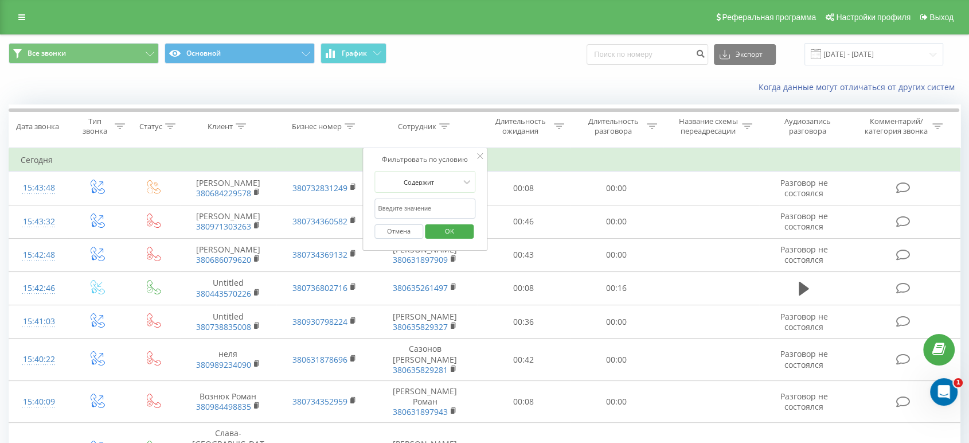
click at [423, 211] on input "text" at bounding box center [424, 208] width 101 height 20
paste input "Хам"
type input "Хам"
click at [441, 223] on span "OK" at bounding box center [449, 231] width 32 height 18
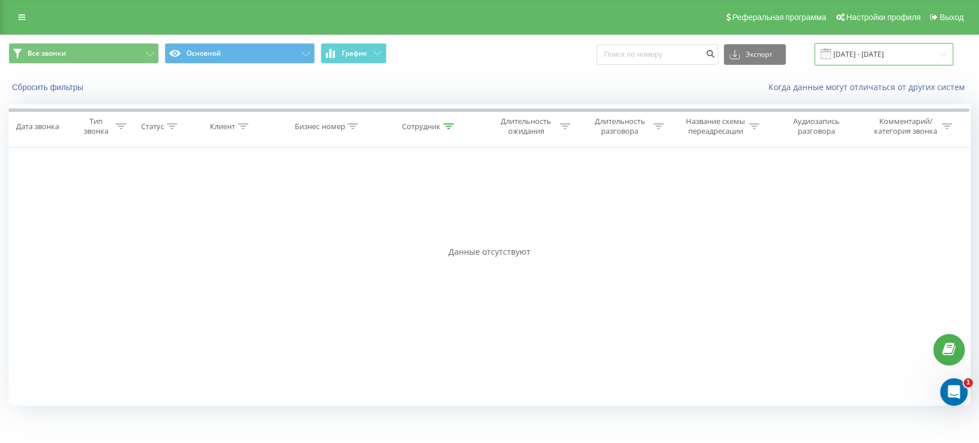
click at [858, 55] on input "[DATE] - [DATE]" at bounding box center [883, 54] width 139 height 22
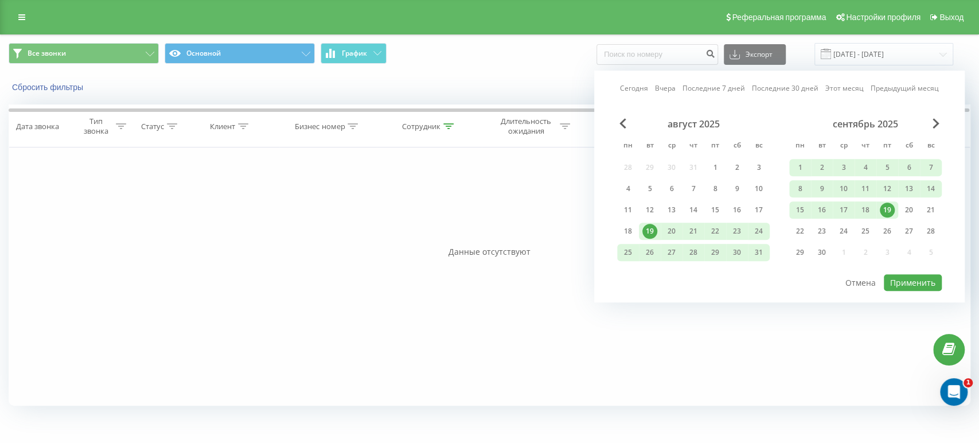
click at [523, 65] on div "Все звонки Основной График Экспорт .csv .xls .xlsx [DATE] - [DATE] [DATE] [DATE…" at bounding box center [489, 54] width 961 height 22
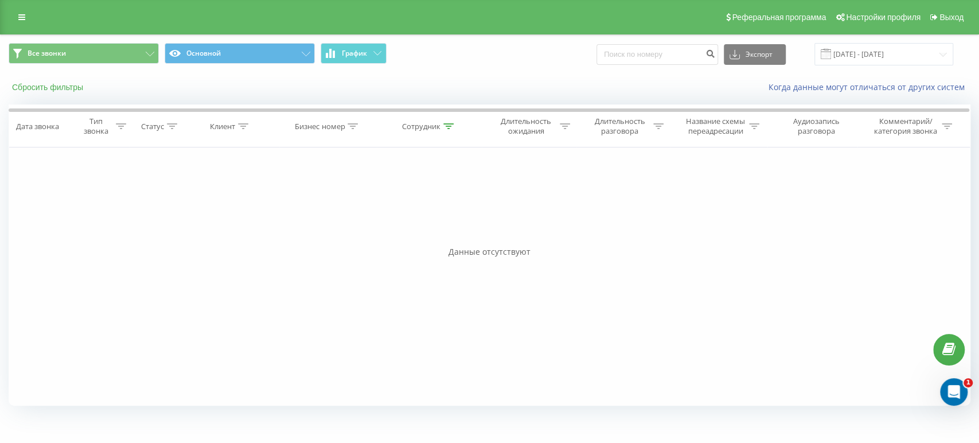
click at [73, 86] on button "Сбросить фильтры" at bounding box center [49, 87] width 80 height 10
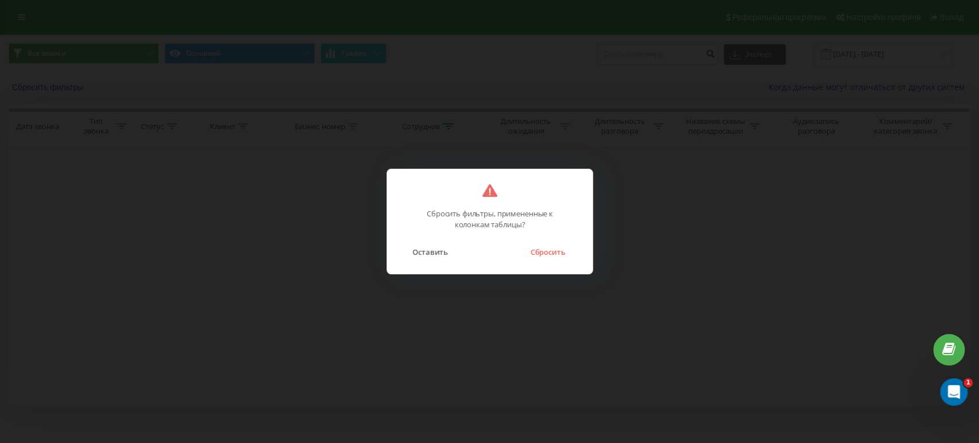
click at [558, 261] on div "Сбросить фильтры, примененные к колонкам таблицы? Оставить Сбросить" at bounding box center [489, 221] width 206 height 105
drag, startPoint x: 556, startPoint y: 256, endPoint x: 470, endPoint y: 330, distance: 113.4
click at [555, 256] on button "Сбросить" at bounding box center [547, 251] width 46 height 15
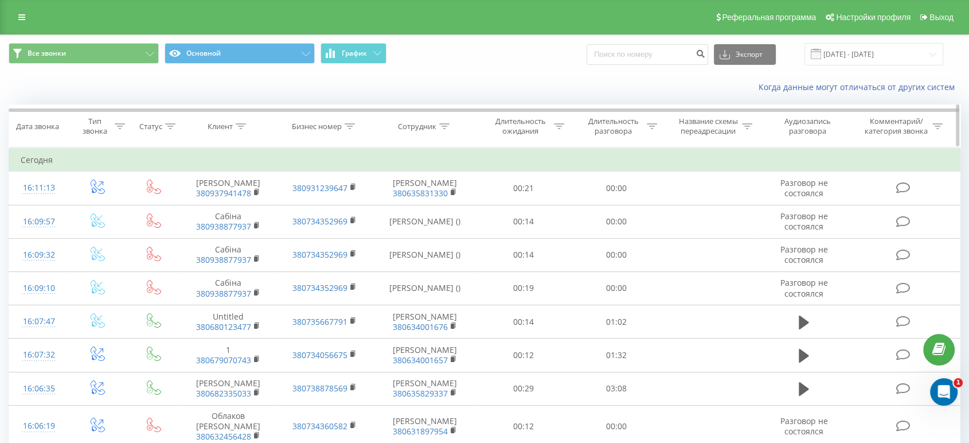
click at [449, 124] on div "Сотрудник" at bounding box center [425, 127] width 104 height 10
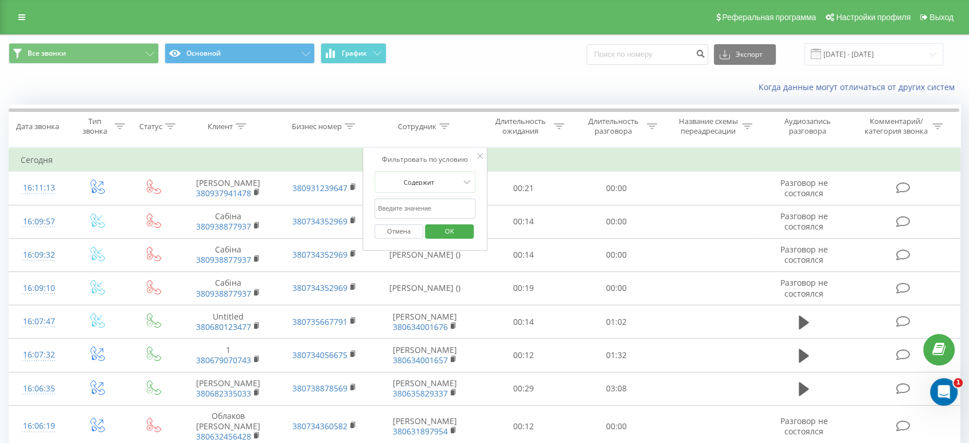
click at [420, 209] on input "text" at bounding box center [424, 208] width 101 height 20
paste input "[PERSON_NAME]"
type input "[PERSON_NAME]"
click at [445, 229] on span "OK" at bounding box center [449, 231] width 32 height 18
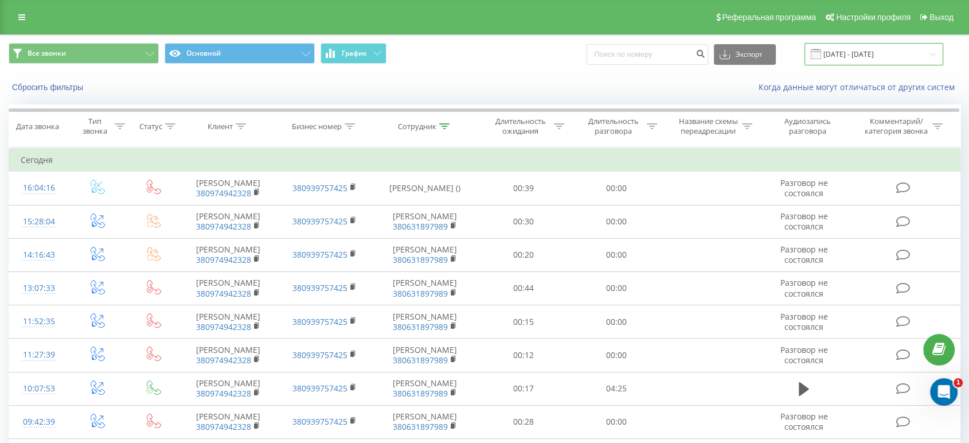
click at [838, 53] on input "[DATE] - [DATE]" at bounding box center [873, 54] width 139 height 22
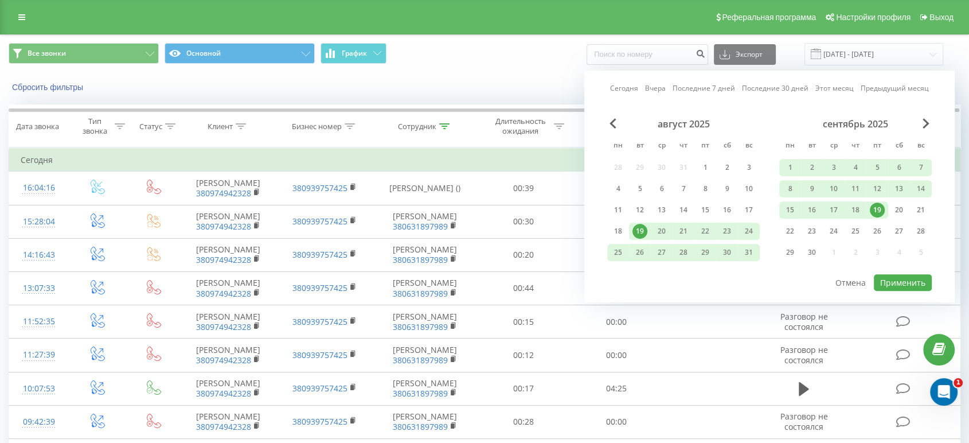
drag, startPoint x: 855, startPoint y: 205, endPoint x: 883, endPoint y: 257, distance: 59.0
click at [856, 206] on div "18" at bounding box center [855, 209] width 15 height 15
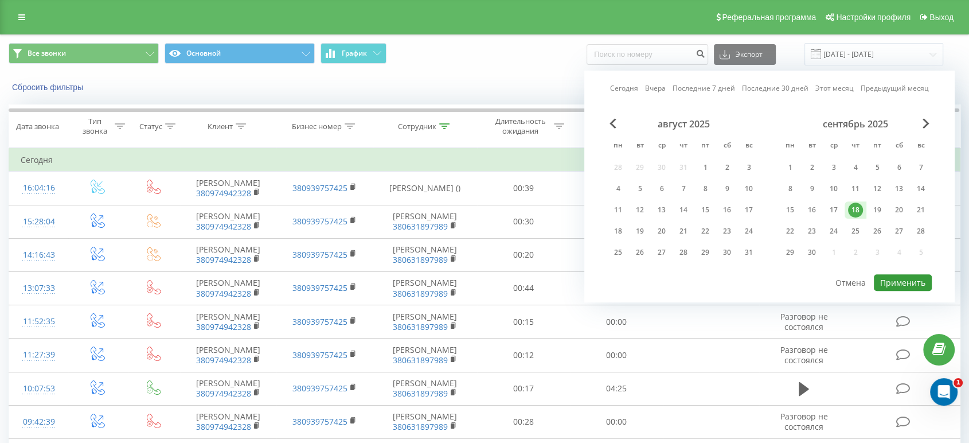
click at [888, 274] on button "Применить" at bounding box center [903, 282] width 58 height 17
type input "[DATE] - [DATE]"
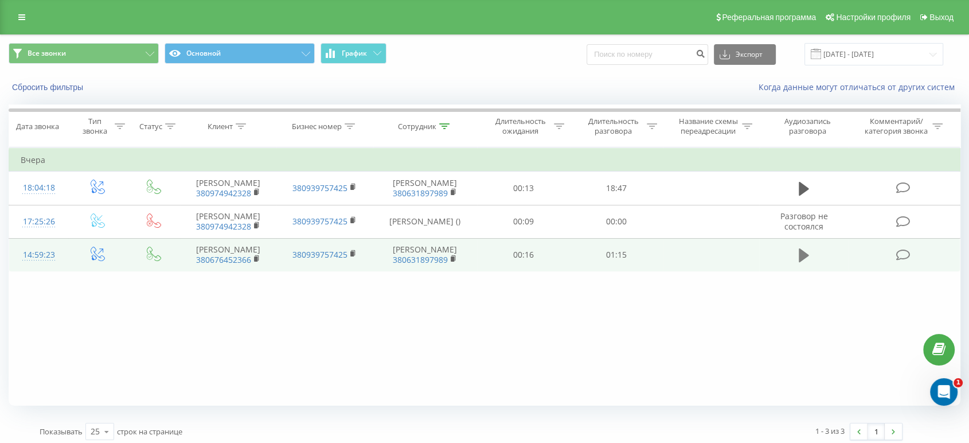
click at [799, 259] on icon at bounding box center [804, 255] width 10 height 14
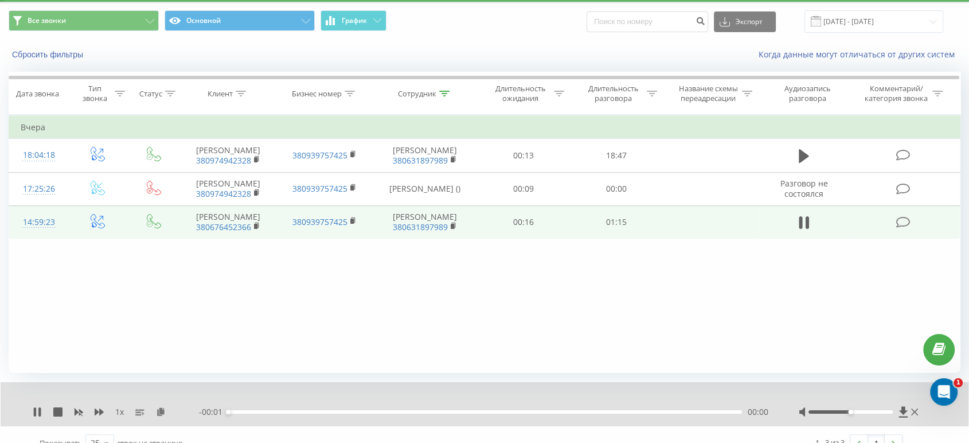
scroll to position [49, 0]
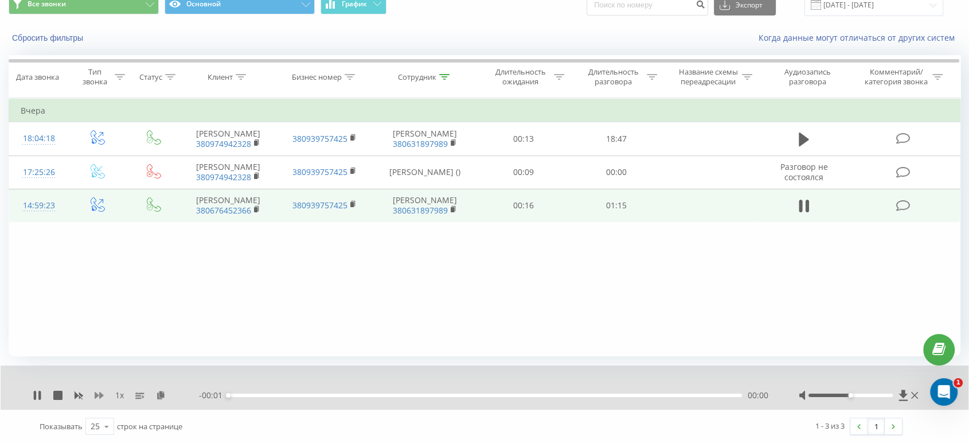
click at [98, 394] on icon at bounding box center [99, 395] width 9 height 7
drag, startPoint x: 852, startPoint y: 393, endPoint x: 856, endPoint y: 350, distance: 43.7
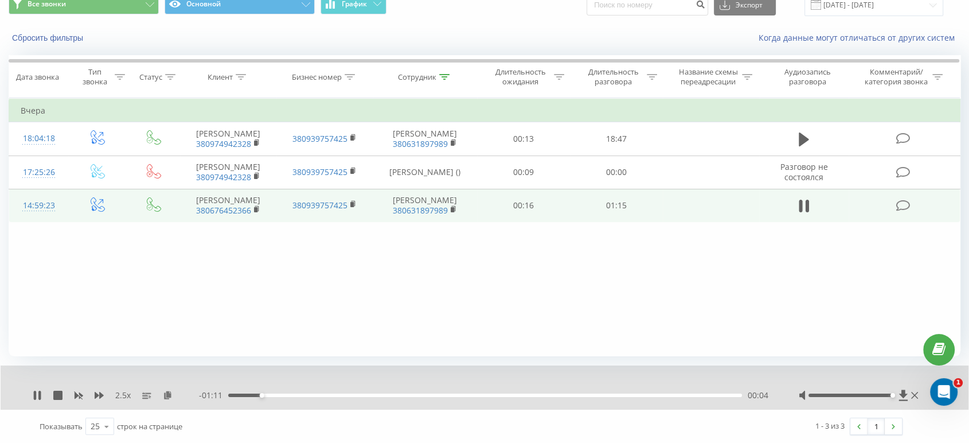
click at [902, 393] on div at bounding box center [860, 394] width 122 height 11
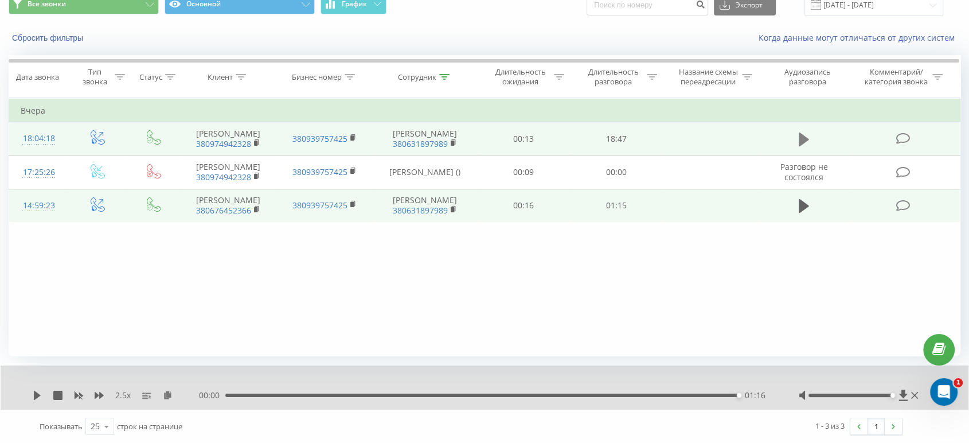
click at [796, 131] on button at bounding box center [803, 139] width 17 height 17
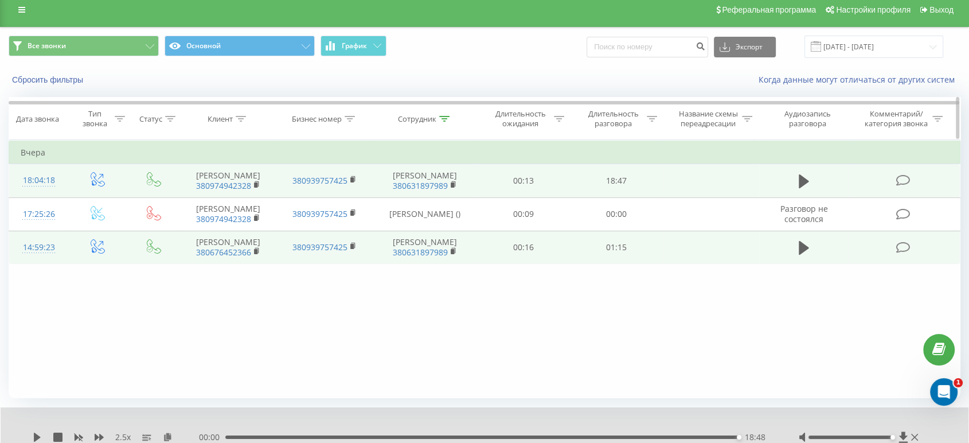
scroll to position [0, 0]
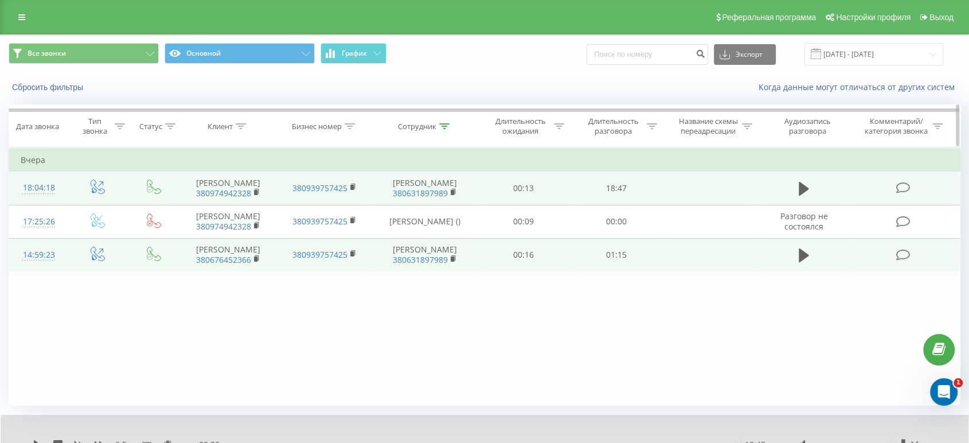
click at [445, 126] on icon at bounding box center [444, 126] width 10 height 6
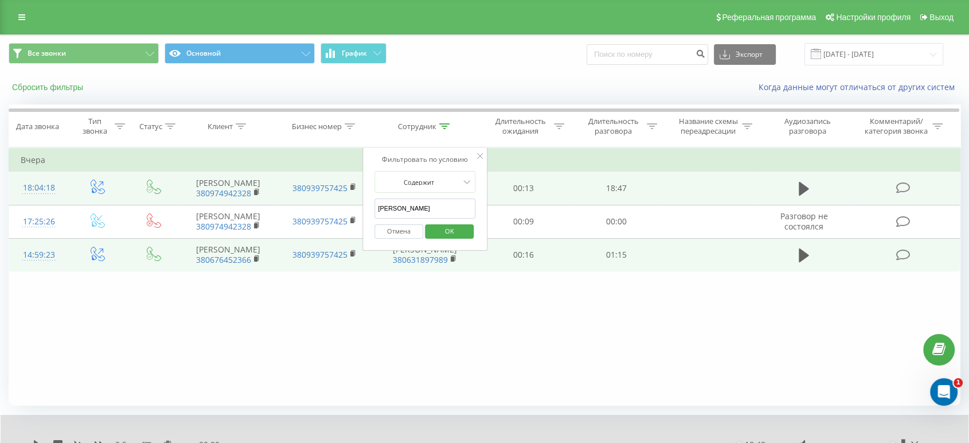
click at [76, 85] on button "Сбросить фильтры" at bounding box center [49, 87] width 80 height 10
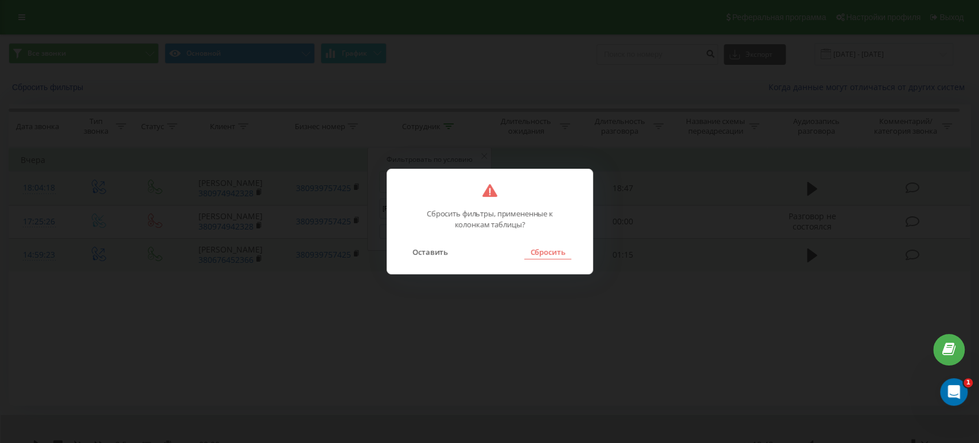
click at [541, 249] on button "Сбросить" at bounding box center [547, 251] width 46 height 15
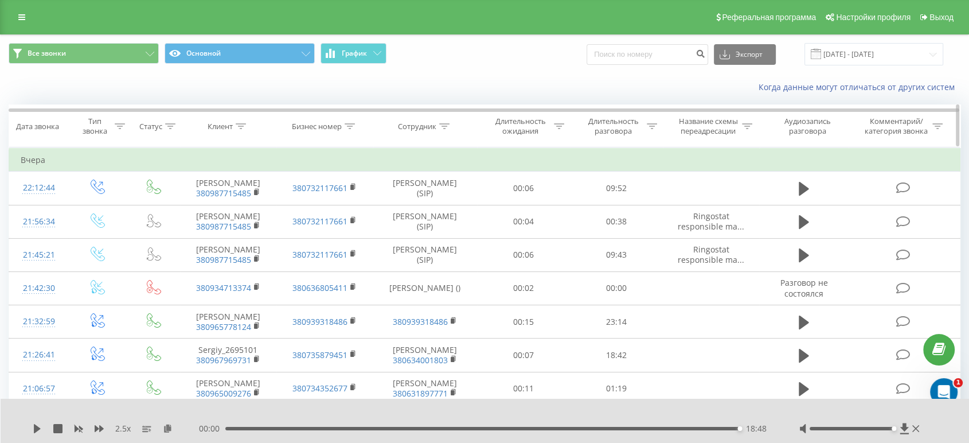
click at [444, 128] on icon at bounding box center [444, 126] width 10 height 6
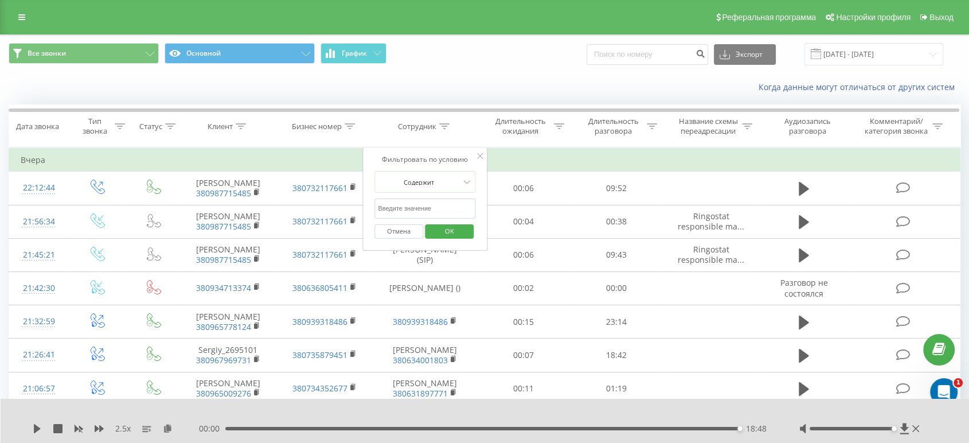
click at [436, 206] on input "text" at bounding box center [424, 208] width 101 height 20
type input "Косяк"
click at [445, 230] on span "OK" at bounding box center [449, 231] width 32 height 18
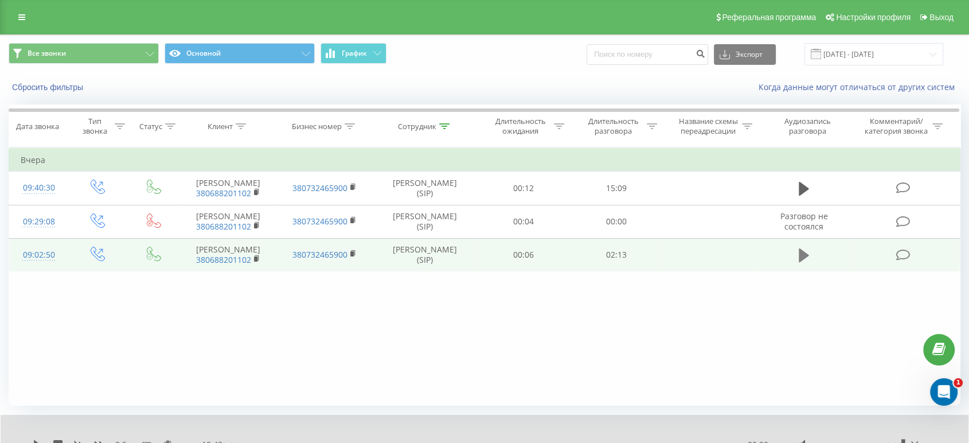
click at [802, 255] on icon at bounding box center [804, 255] width 10 height 14
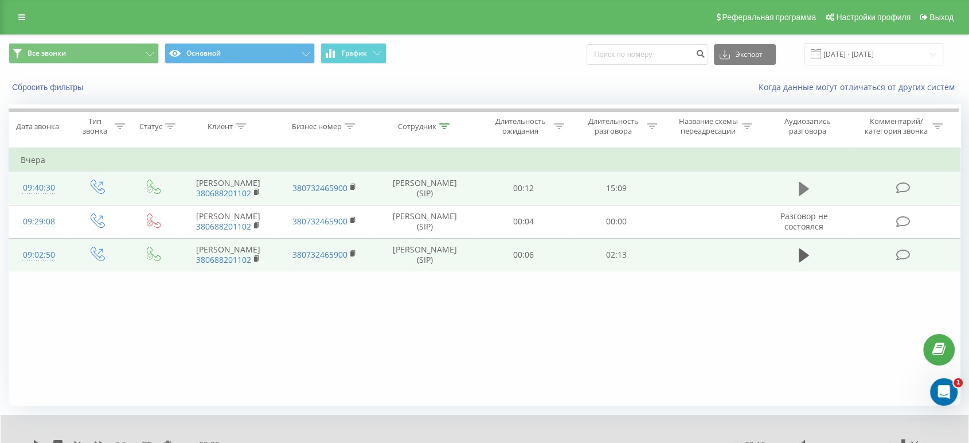
click at [804, 185] on icon at bounding box center [804, 189] width 10 height 16
